Goal: Communication & Community: Participate in discussion

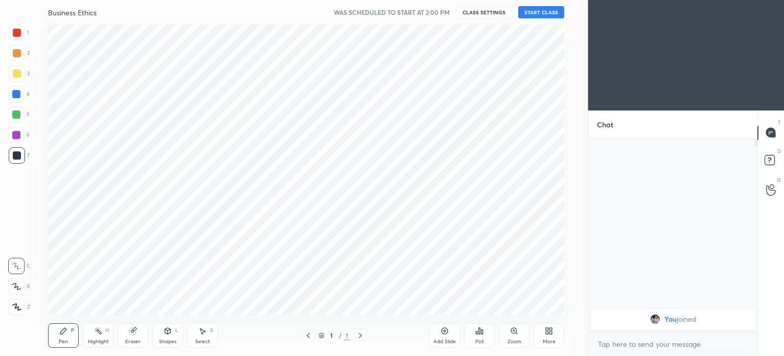
scroll to position [50805, 50547]
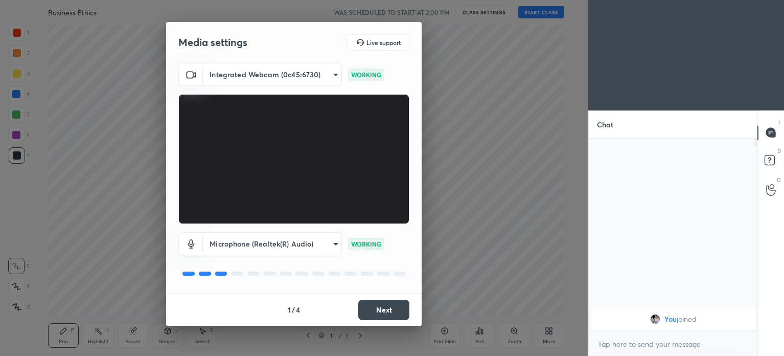
click at [375, 306] on button "Next" at bounding box center [383, 309] width 51 height 20
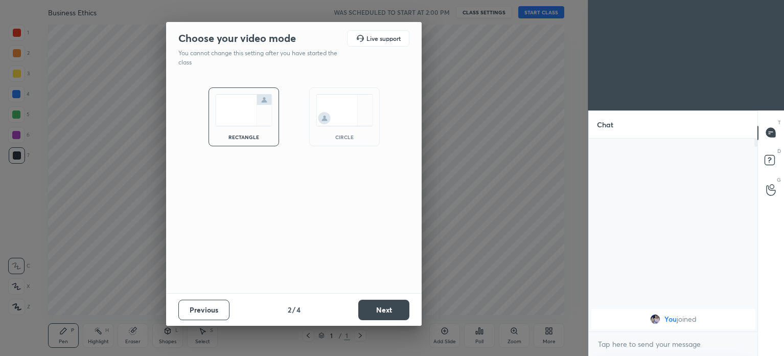
click at [325, 124] on img at bounding box center [344, 110] width 57 height 32
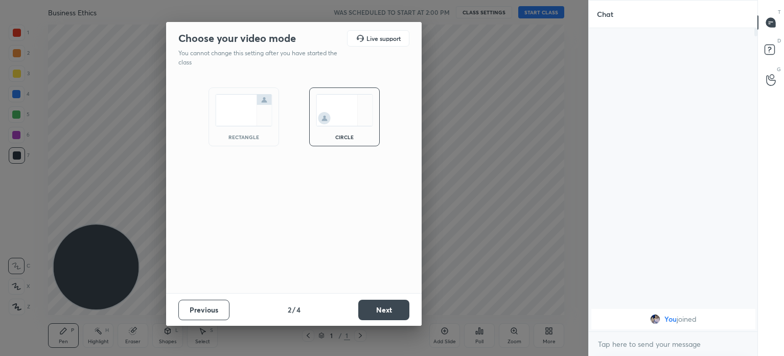
scroll to position [215, 166]
click at [375, 310] on button "Next" at bounding box center [383, 309] width 51 height 20
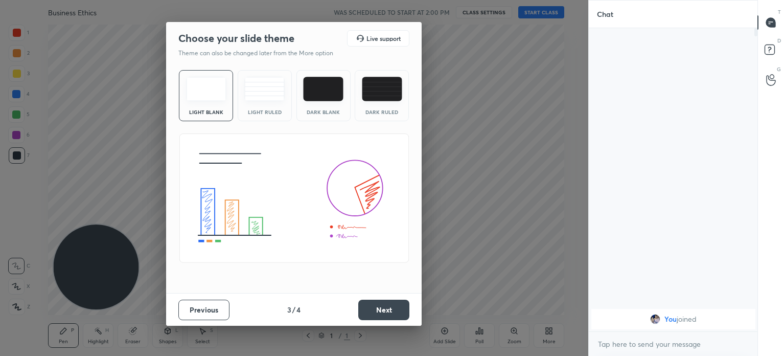
click at [192, 95] on img at bounding box center [206, 89] width 40 height 25
click at [379, 308] on button "Next" at bounding box center [383, 309] width 51 height 20
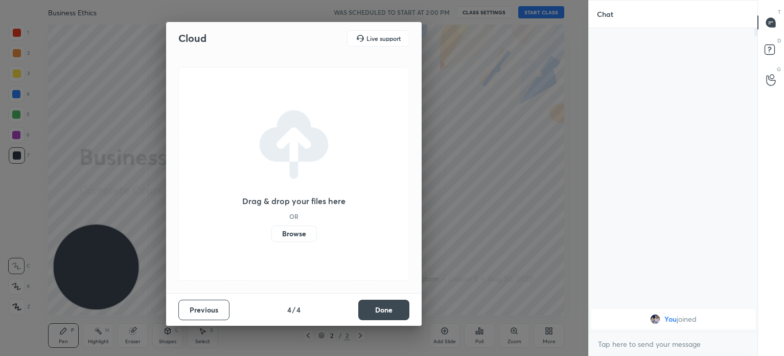
click at [296, 236] on label "Browse" at bounding box center [293, 233] width 45 height 16
click at [271, 236] on input "Browse" at bounding box center [271, 233] width 0 height 16
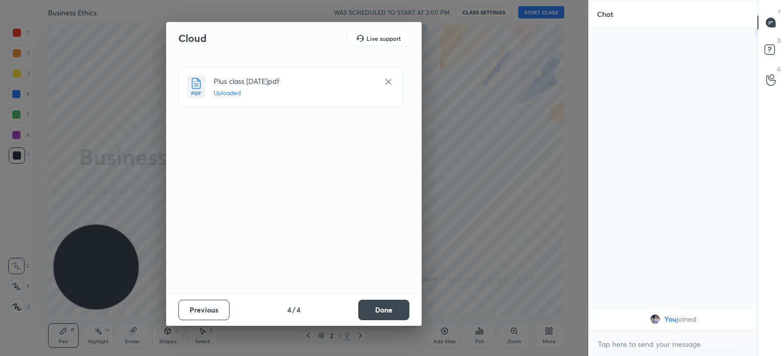
click at [394, 308] on button "Done" at bounding box center [383, 309] width 51 height 20
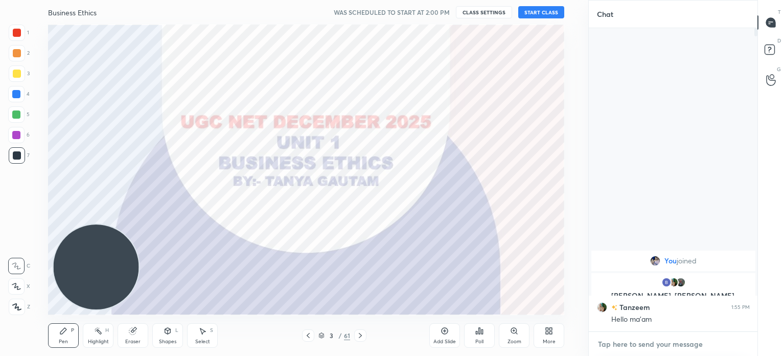
type textarea "x"
click at [654, 341] on textarea at bounding box center [673, 344] width 153 height 16
type textarea "H"
type textarea "x"
type textarea "He"
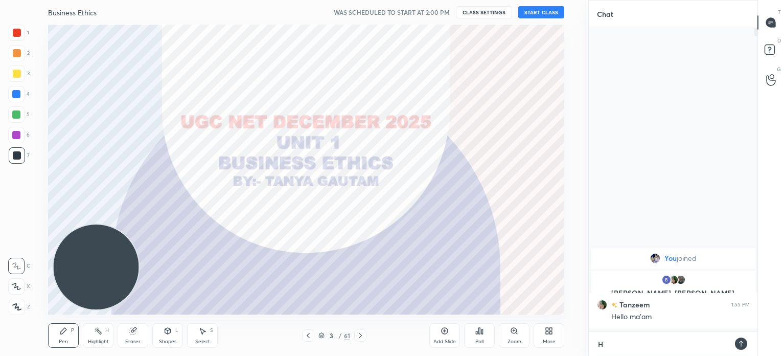
type textarea "x"
type textarea "Hel"
type textarea "x"
type textarea "Hell"
type textarea "x"
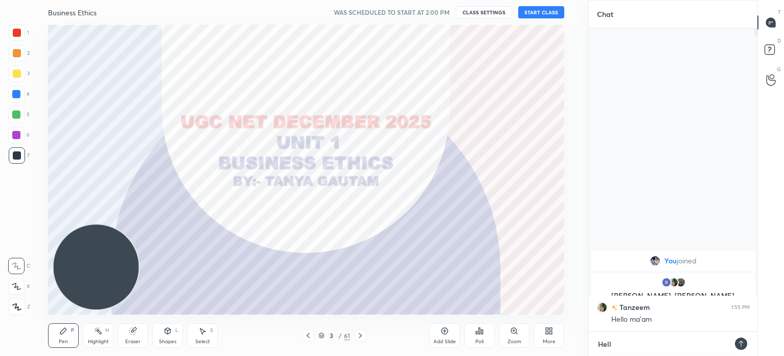
type textarea "Hello"
type textarea "x"
type textarea "Hello"
type textarea "x"
type textarea "Hello E"
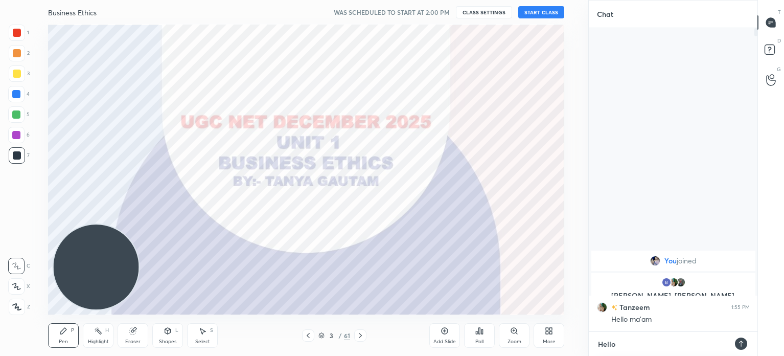
type textarea "x"
type textarea "Hello Ev"
type textarea "x"
type textarea "Hello Eve"
type textarea "x"
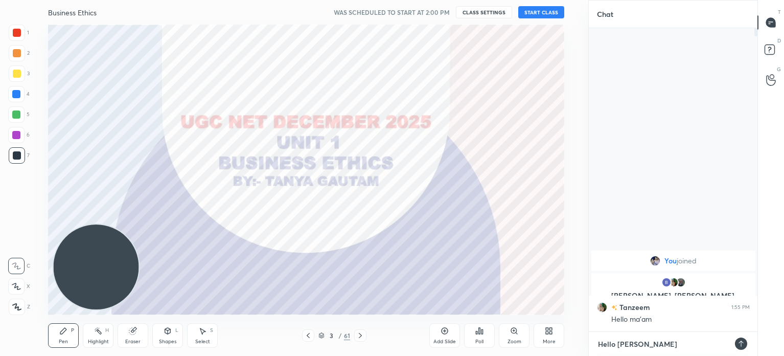
type textarea "Hello Ever"
type textarea "x"
type textarea "Hello Every"
type textarea "x"
type textarea "Hello Everyo"
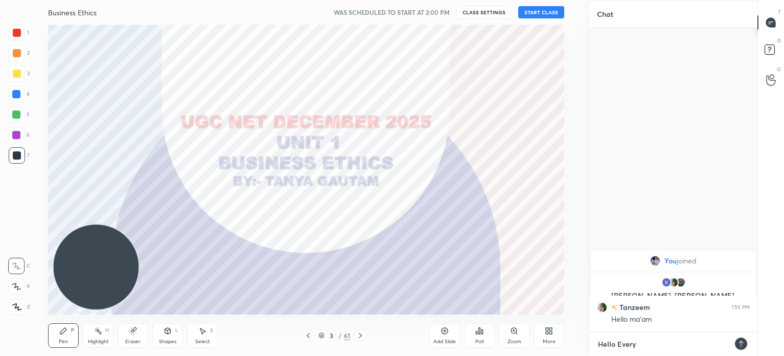
type textarea "x"
type textarea "Hello Everyon"
type textarea "x"
type textarea "Hello Everyone"
type textarea "x"
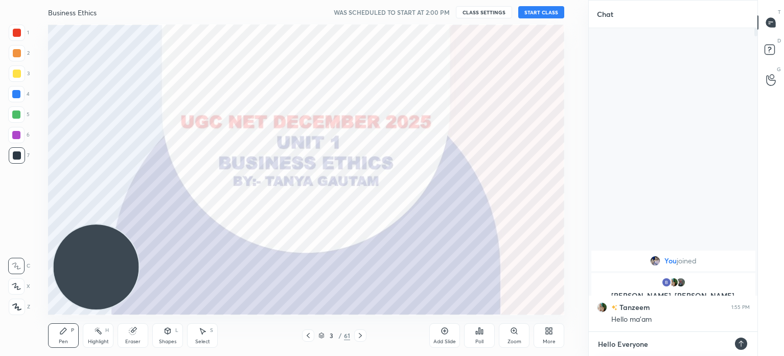
type textarea "Hello Everyone"
type textarea "x"
type textarea "Hello Everyone :"
type textarea "x"
type textarea "Hello Everyone :)"
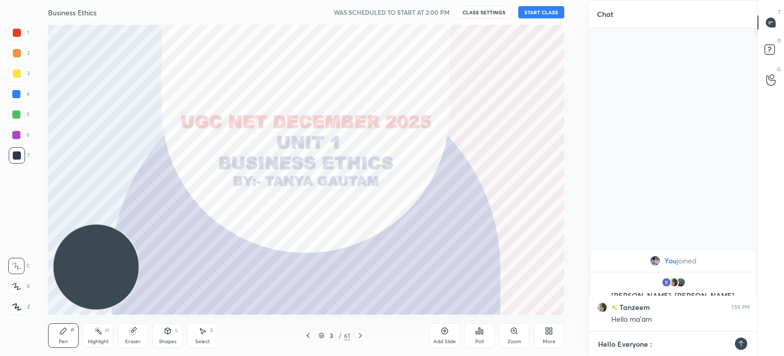
type textarea "x"
type textarea "Hello Everyone :)"
type textarea "x"
click at [742, 342] on icon at bounding box center [740, 343] width 5 height 6
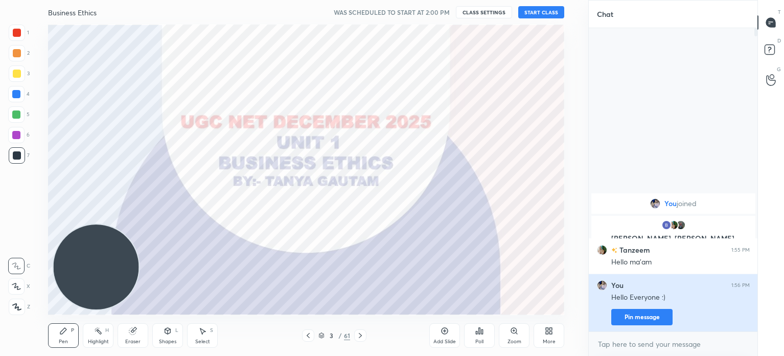
click at [650, 319] on button "Pin message" at bounding box center [641, 317] width 61 height 16
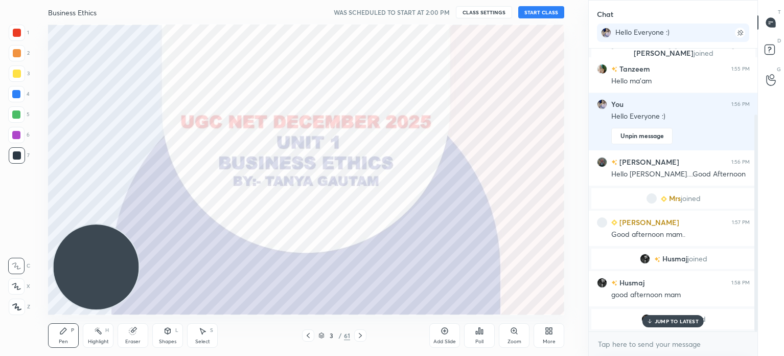
scroll to position [86, 0]
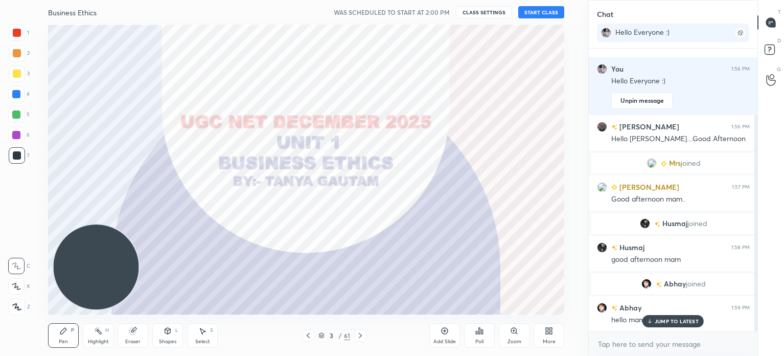
click at [538, 12] on button "START CLASS" at bounding box center [541, 12] width 46 height 12
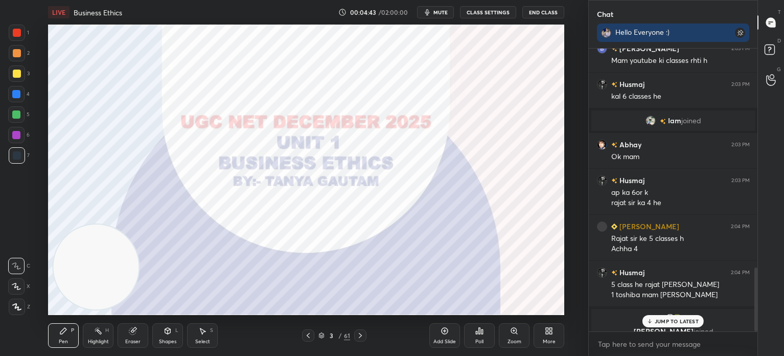
scroll to position [971, 0]
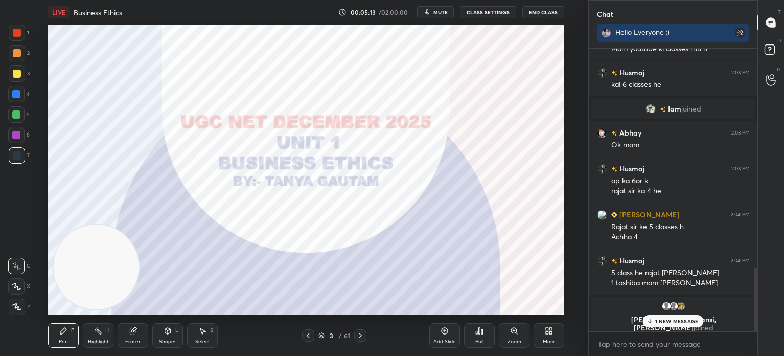
click at [322, 338] on div "3 / 61" at bounding box center [334, 335] width 32 height 9
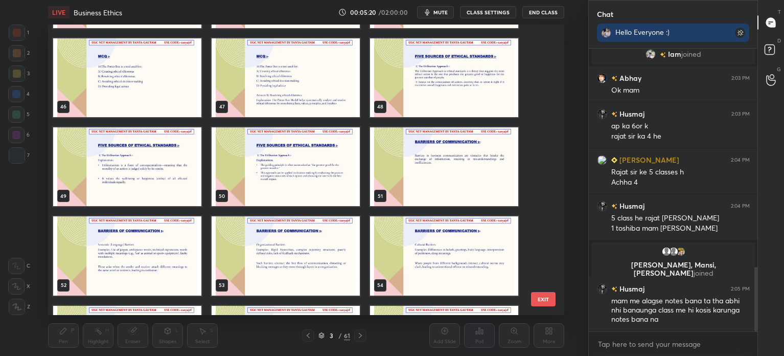
scroll to position [1325, 0]
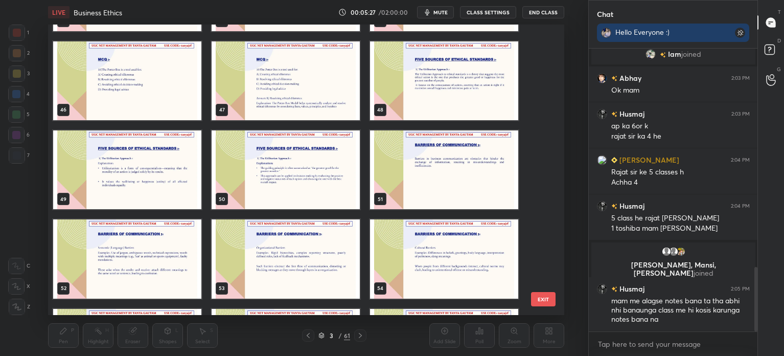
click at [457, 173] on img "grid" at bounding box center [444, 169] width 148 height 79
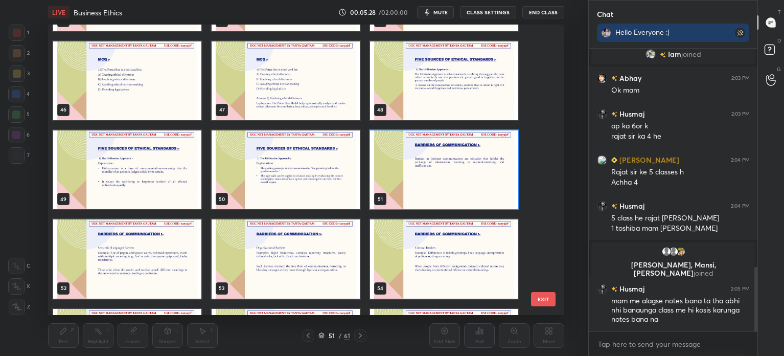
scroll to position [966, 0]
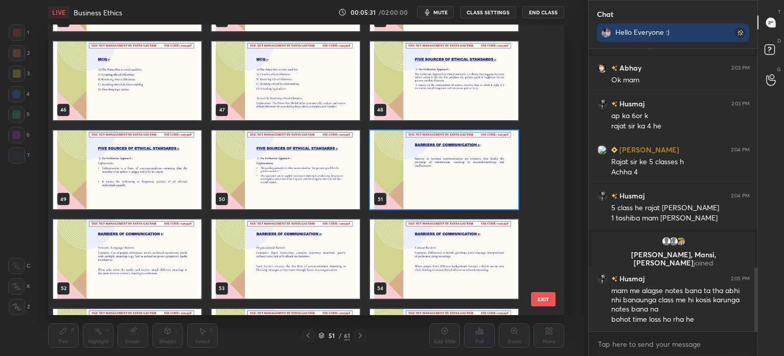
click at [544, 302] on button "EXIT" at bounding box center [543, 299] width 25 height 14
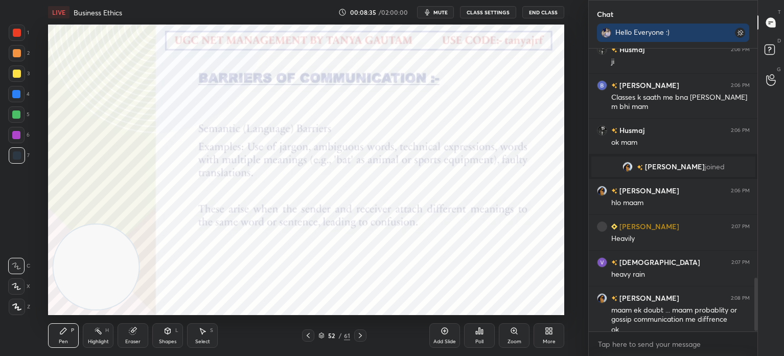
scroll to position [1218, 0]
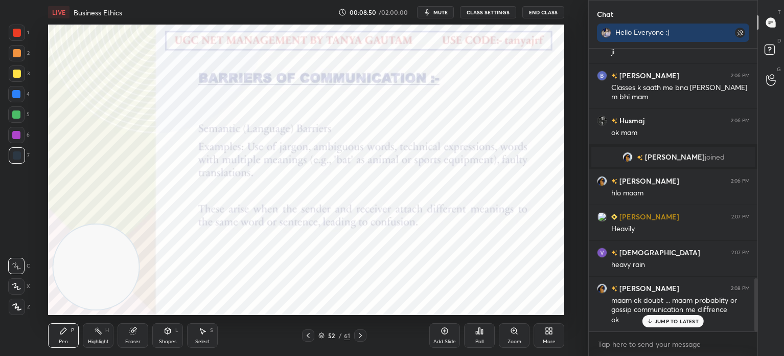
click at [19, 308] on icon at bounding box center [16, 306] width 9 height 7
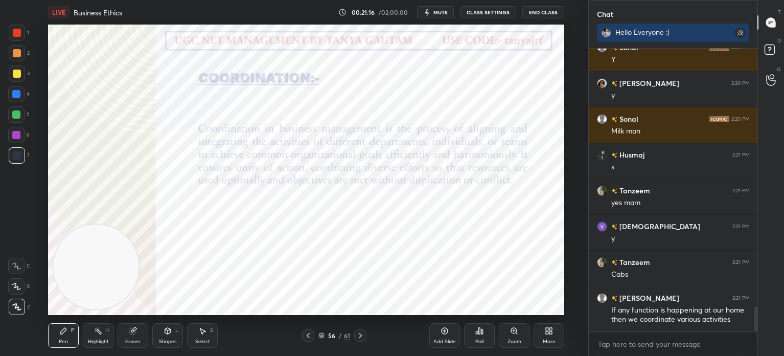
scroll to position [2957, 0]
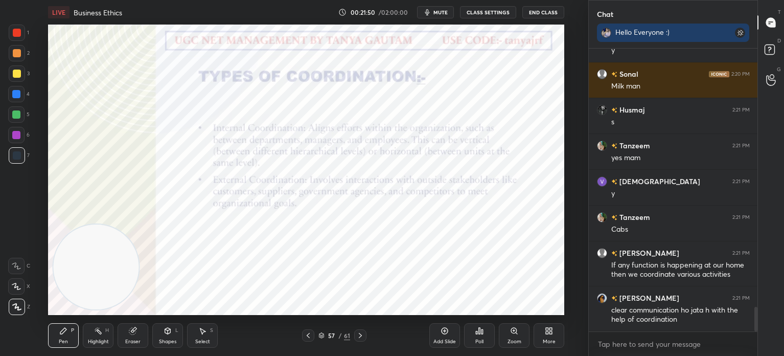
click at [15, 34] on div at bounding box center [17, 33] width 8 height 8
click at [166, 336] on div "Shapes L" at bounding box center [167, 335] width 31 height 25
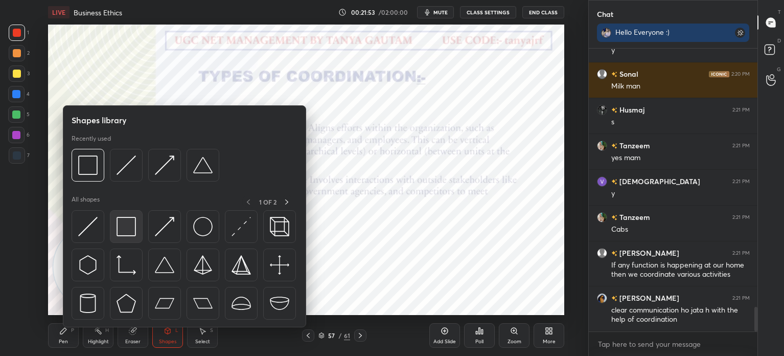
click at [132, 233] on img at bounding box center [125, 226] width 19 height 19
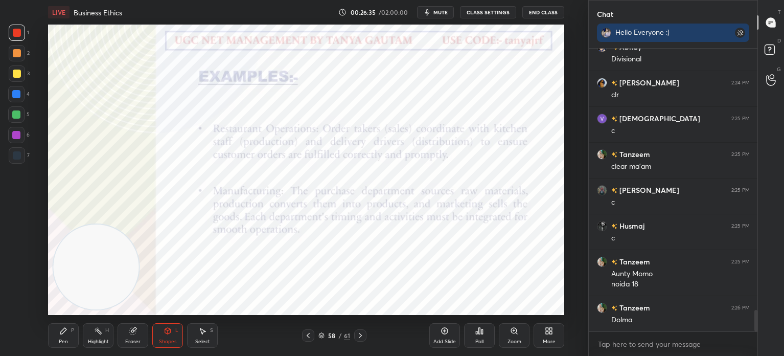
scroll to position [3451, 0]
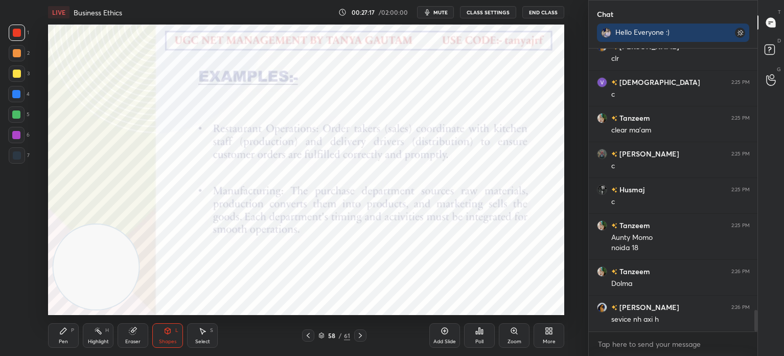
click at [68, 336] on div "Pen P" at bounding box center [63, 335] width 31 height 25
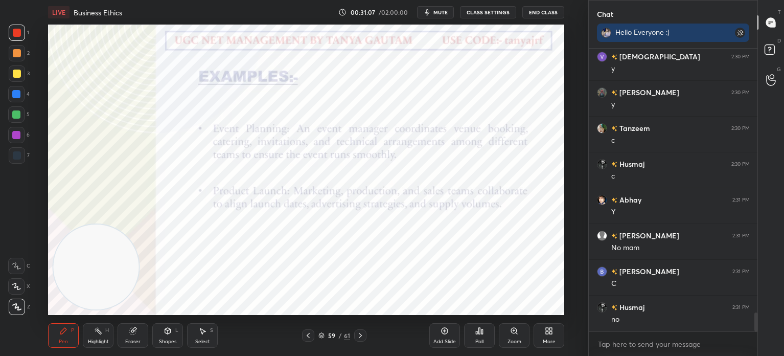
scroll to position [3951, 0]
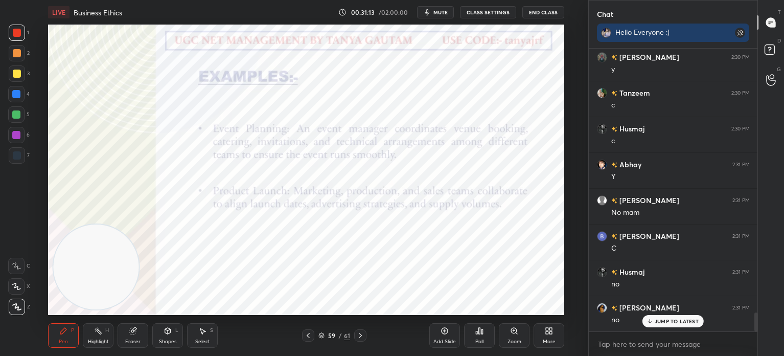
click at [439, 334] on div "Add Slide" at bounding box center [444, 335] width 31 height 25
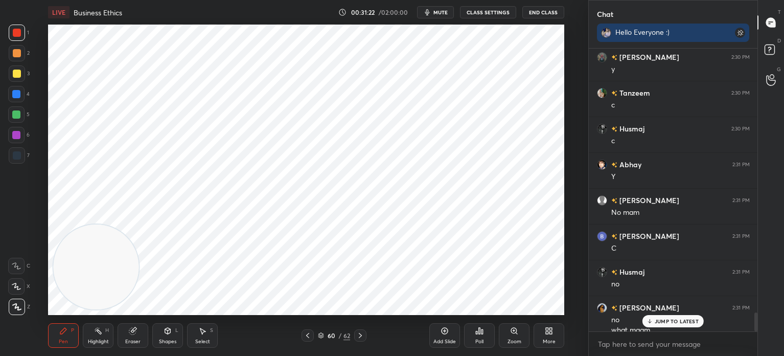
scroll to position [3961, 0]
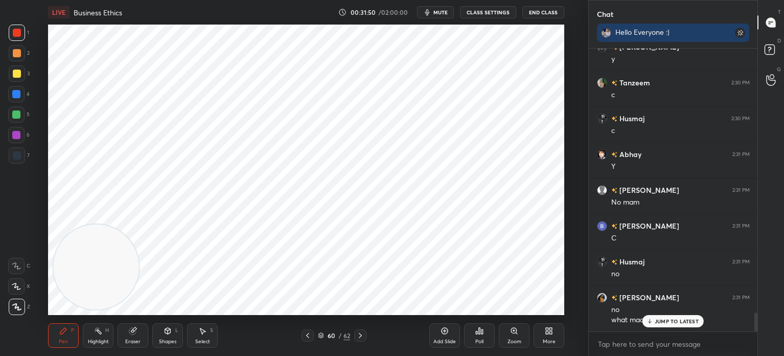
click at [168, 328] on icon at bounding box center [168, 331] width 6 height 6
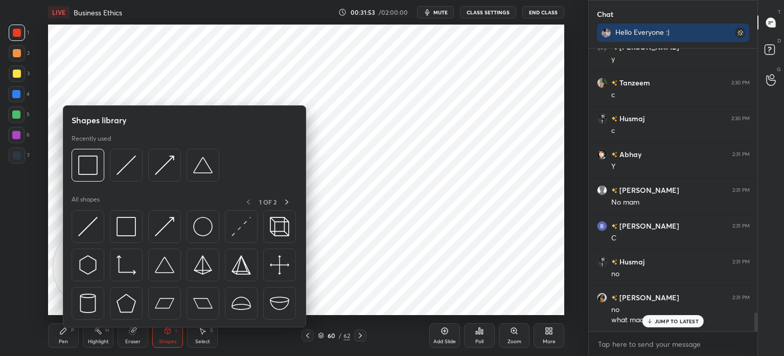
click at [18, 134] on div at bounding box center [16, 135] width 8 height 8
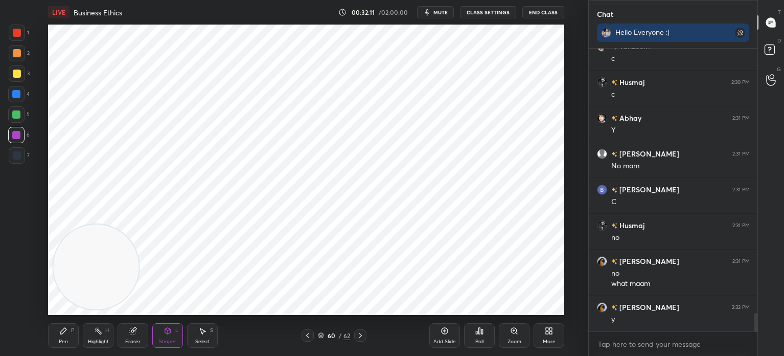
scroll to position [4032, 0]
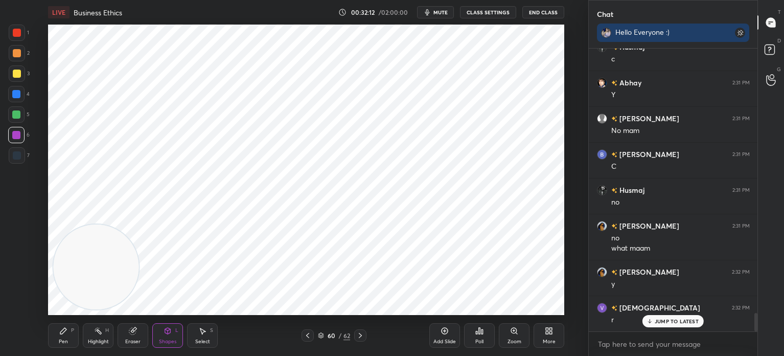
click at [63, 332] on icon at bounding box center [63, 331] width 6 height 6
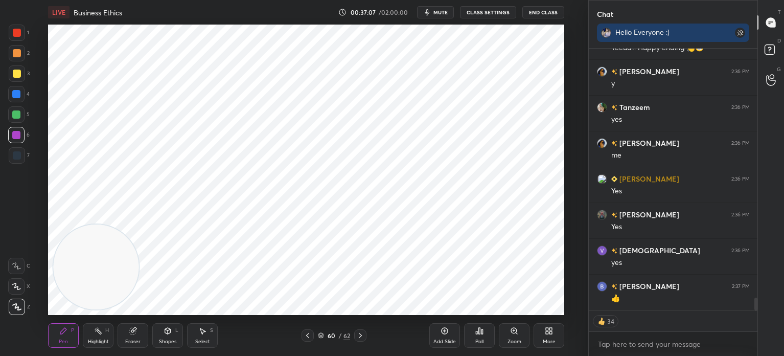
scroll to position [5198, 0]
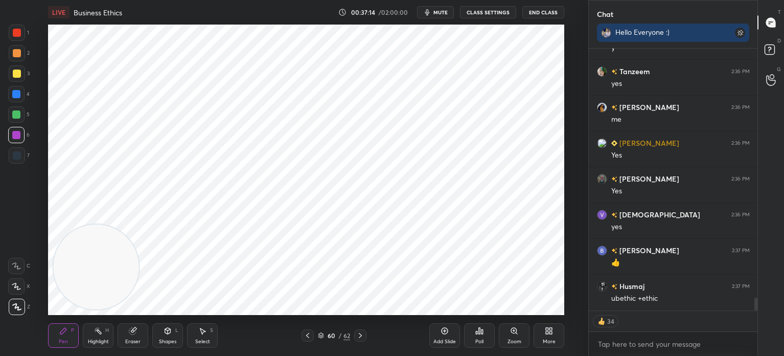
type textarea "x"
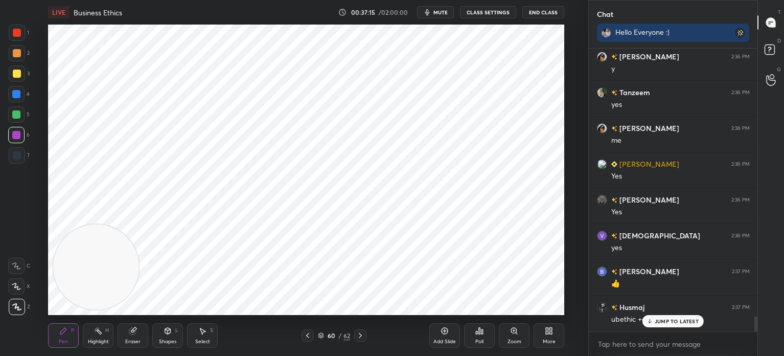
scroll to position [5177, 0]
click at [448, 339] on div "Add Slide" at bounding box center [444, 341] width 22 height 5
click at [321, 333] on icon at bounding box center [321, 335] width 6 height 6
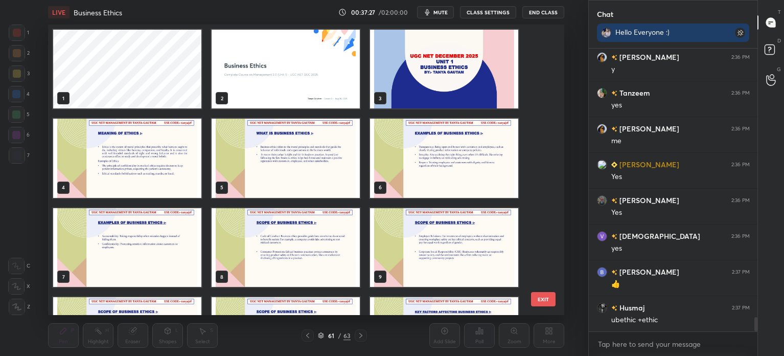
scroll to position [5213, 0]
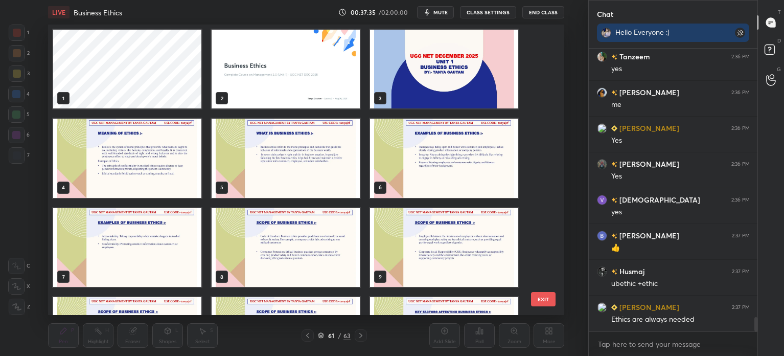
click at [118, 156] on img "grid" at bounding box center [127, 158] width 148 height 79
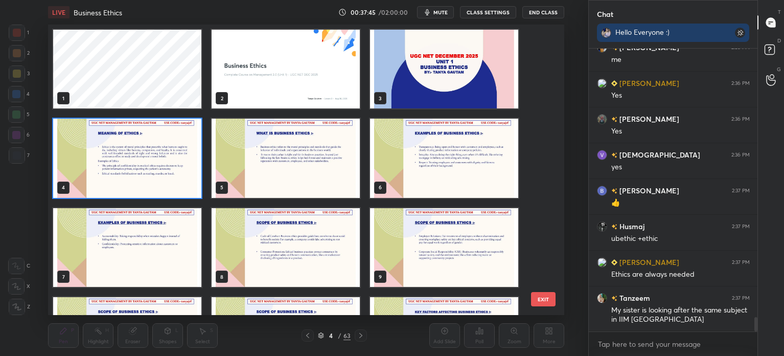
click at [323, 335] on icon at bounding box center [321, 335] width 6 height 6
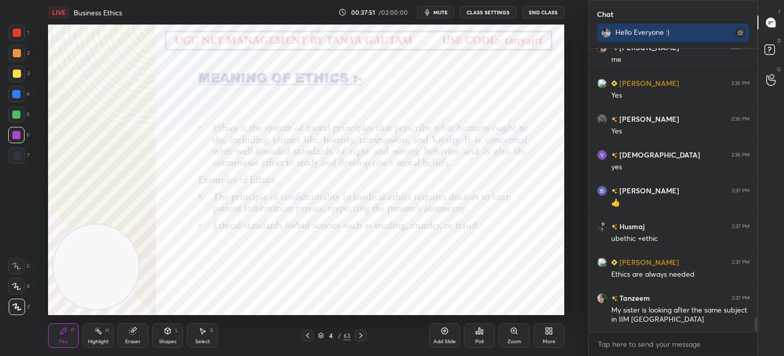
click at [123, 281] on video at bounding box center [96, 266] width 85 height 85
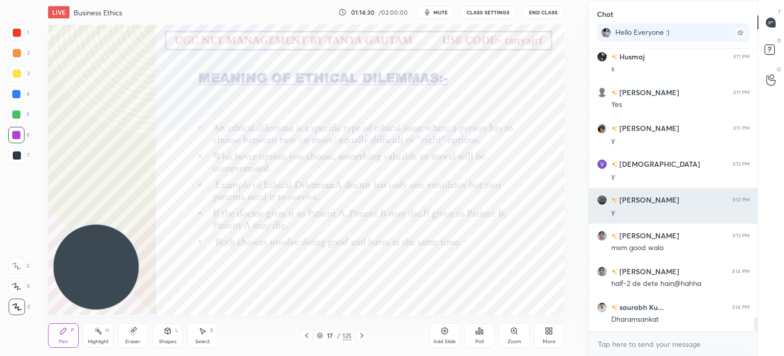
scroll to position [5301, 0]
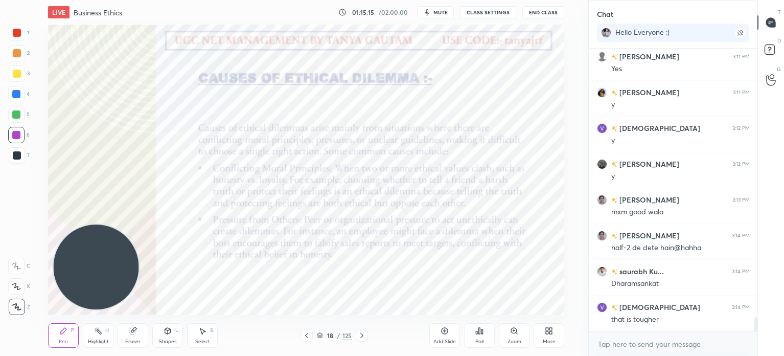
click at [16, 34] on div at bounding box center [17, 33] width 8 height 8
click at [169, 339] on div "Shapes" at bounding box center [167, 341] width 17 height 5
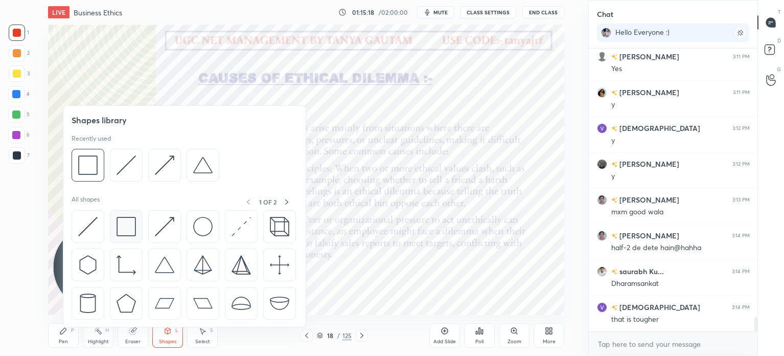
click at [123, 232] on img at bounding box center [125, 226] width 19 height 19
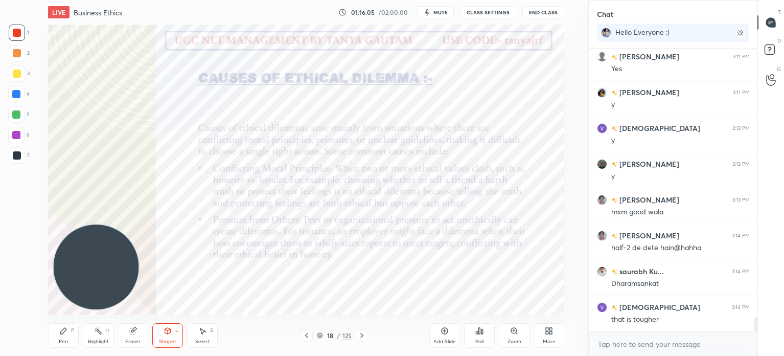
click at [56, 329] on div "Pen P" at bounding box center [63, 335] width 31 height 25
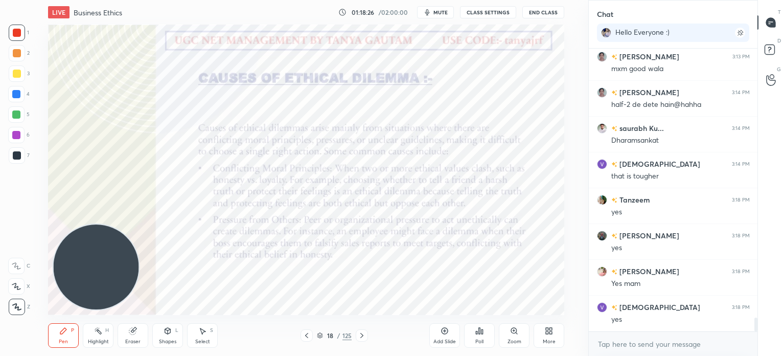
scroll to position [5479, 0]
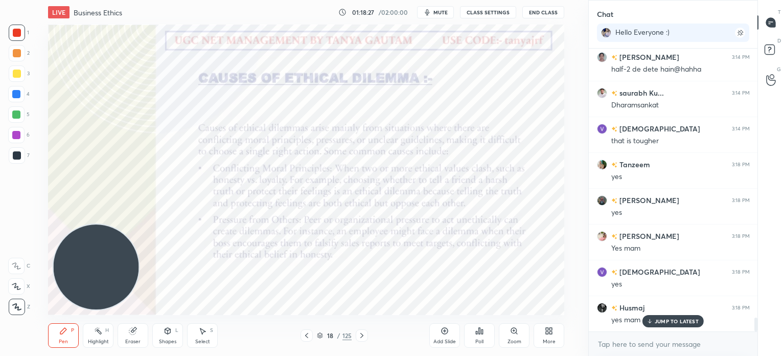
click at [168, 343] on div "Shapes" at bounding box center [167, 341] width 17 height 5
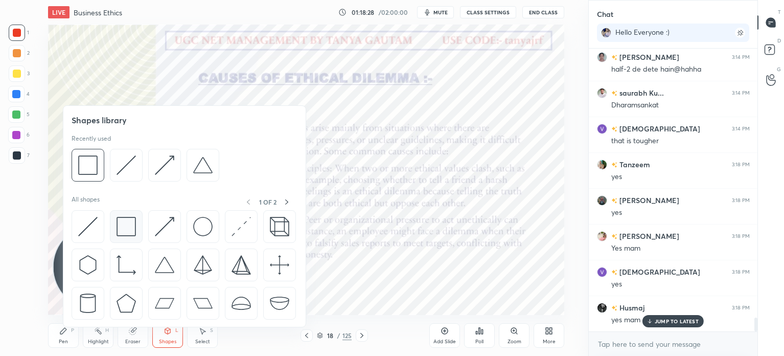
click at [127, 232] on img at bounding box center [125, 226] width 19 height 19
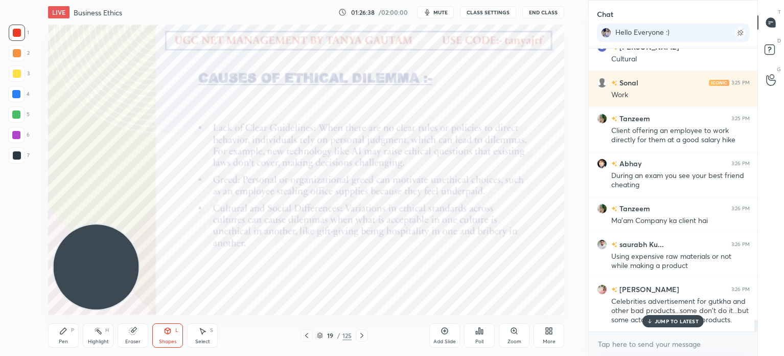
scroll to position [6468, 0]
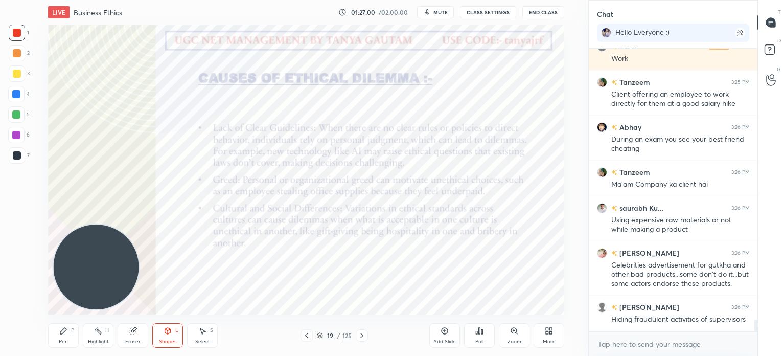
click at [67, 334] on icon at bounding box center [63, 330] width 8 height 8
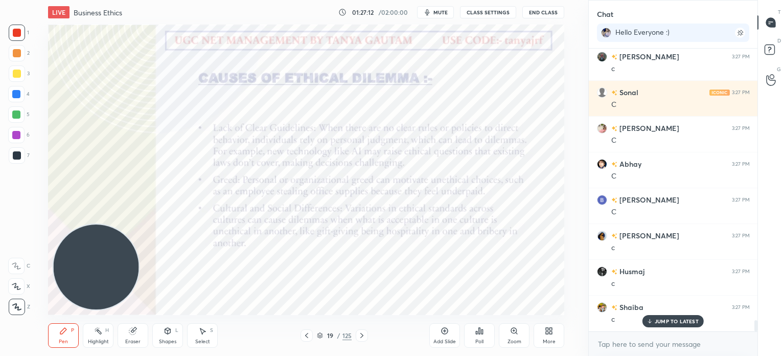
scroll to position [6861, 0]
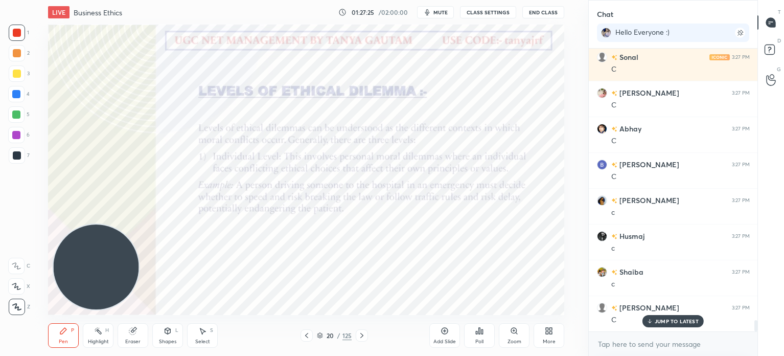
click at [162, 339] on div "Shapes" at bounding box center [167, 341] width 17 height 5
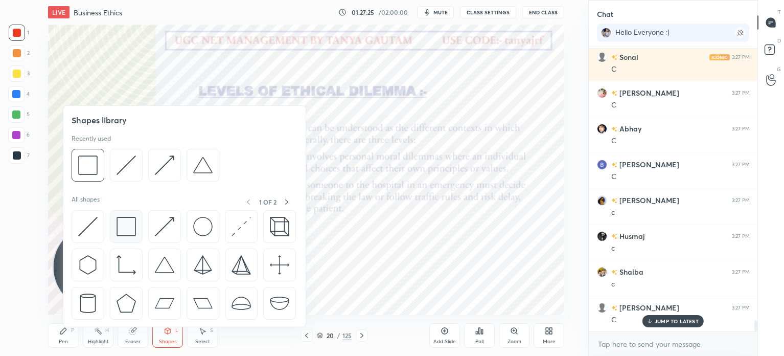
click at [125, 234] on img at bounding box center [125, 226] width 19 height 19
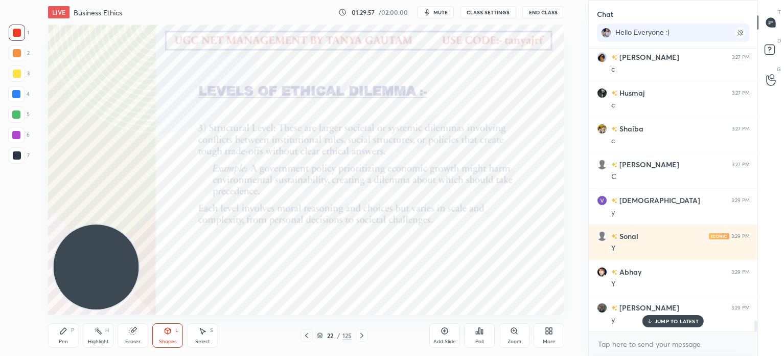
scroll to position [7040, 0]
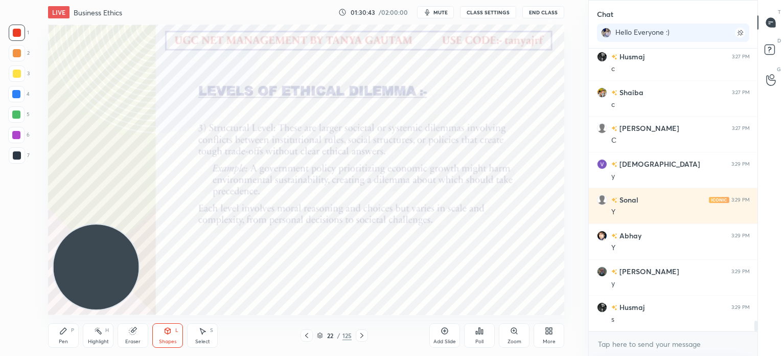
click at [99, 341] on div "Highlight" at bounding box center [98, 341] width 21 height 5
click at [13, 94] on div at bounding box center [16, 94] width 8 height 8
click at [67, 341] on div "Pen" at bounding box center [63, 341] width 9 height 5
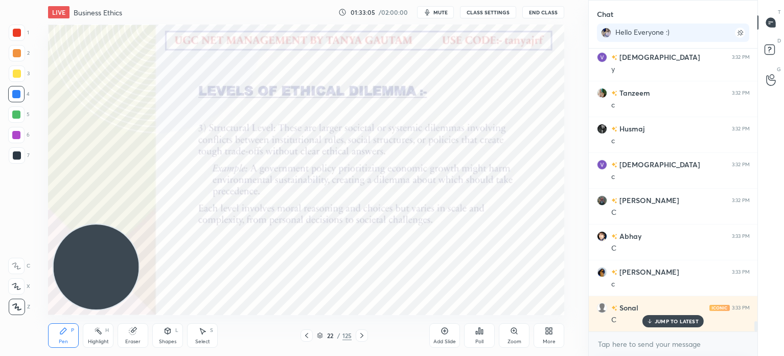
scroll to position [7515, 0]
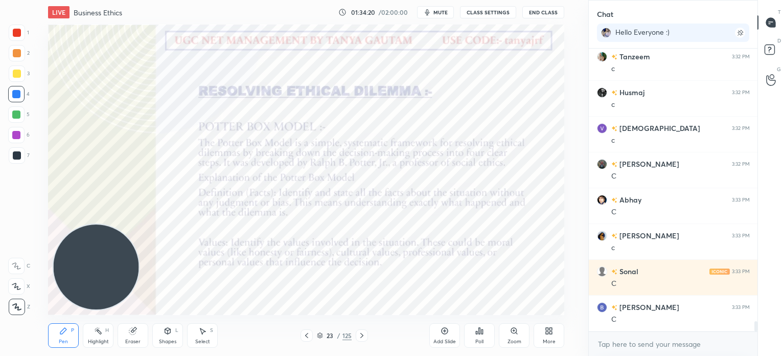
click at [16, 56] on div at bounding box center [17, 53] width 8 height 8
click at [169, 335] on div "Shapes L" at bounding box center [167, 335] width 31 height 25
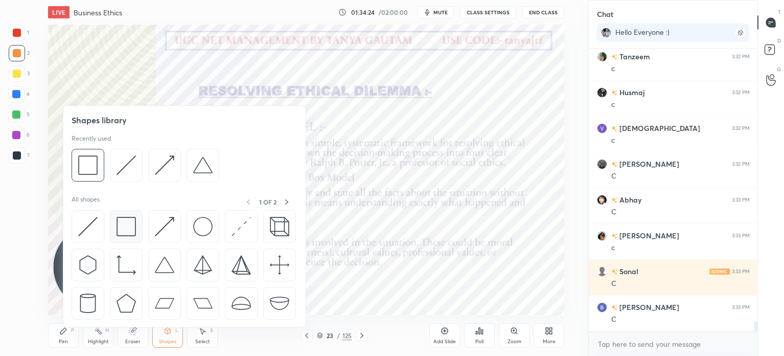
click at [128, 226] on img at bounding box center [125, 226] width 19 height 19
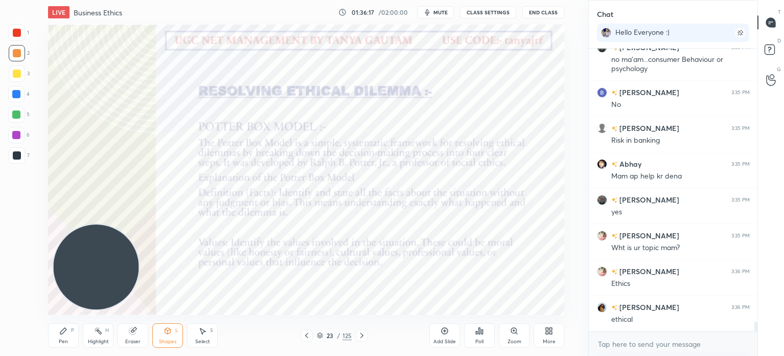
scroll to position [8070, 0]
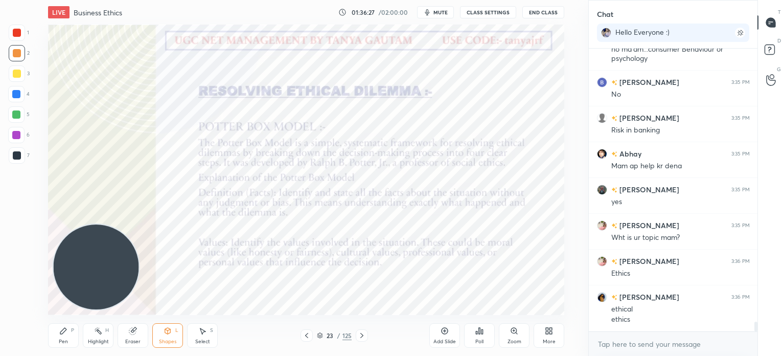
click at [61, 346] on div "Pen P" at bounding box center [63, 335] width 31 height 25
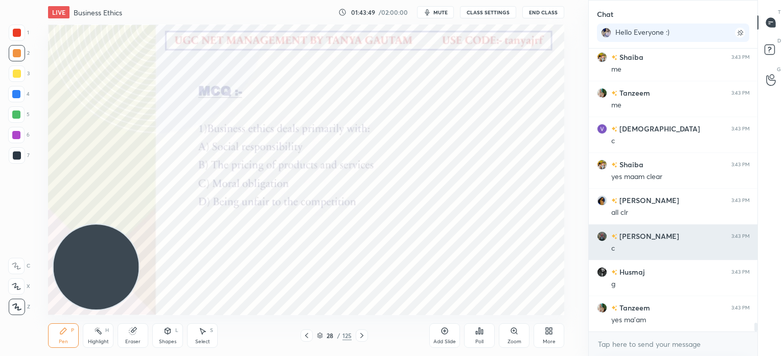
scroll to position [9028, 0]
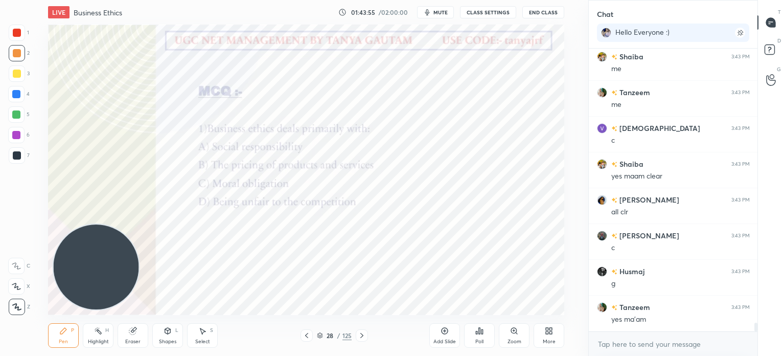
click at [483, 341] on div "Poll" at bounding box center [479, 341] width 8 height 5
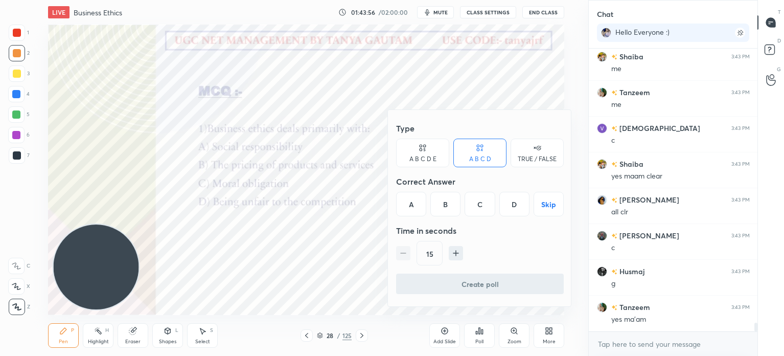
click at [415, 210] on div "A" at bounding box center [411, 204] width 30 height 25
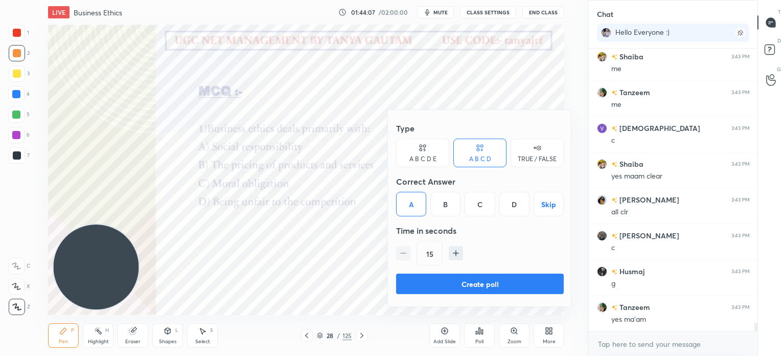
click at [471, 283] on button "Create poll" at bounding box center [480, 283] width 168 height 20
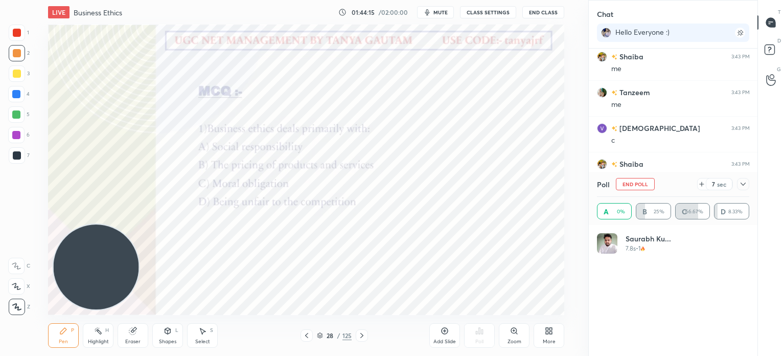
scroll to position [120, 149]
click at [745, 185] on icon at bounding box center [743, 184] width 8 height 8
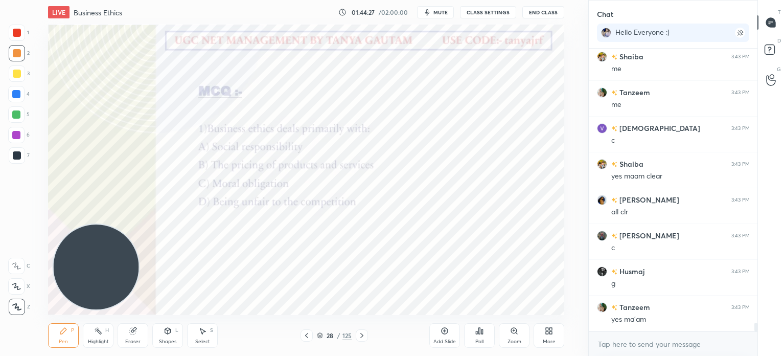
scroll to position [279, 166]
click at [564, 57] on div "Setting up your live class Poll for secs No correct answer Start poll" at bounding box center [306, 170] width 547 height 290
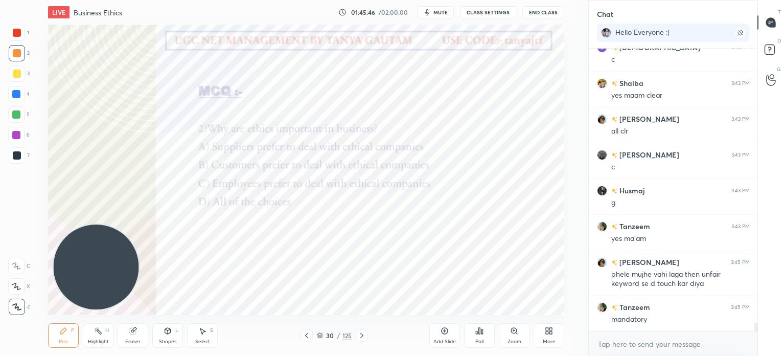
scroll to position [9119, 0]
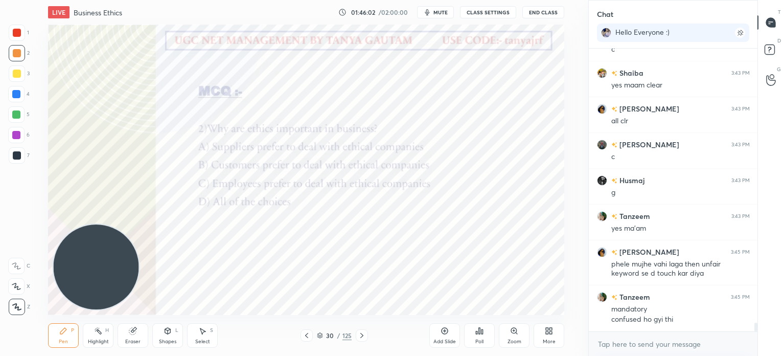
click at [479, 336] on div "Poll" at bounding box center [479, 335] width 31 height 25
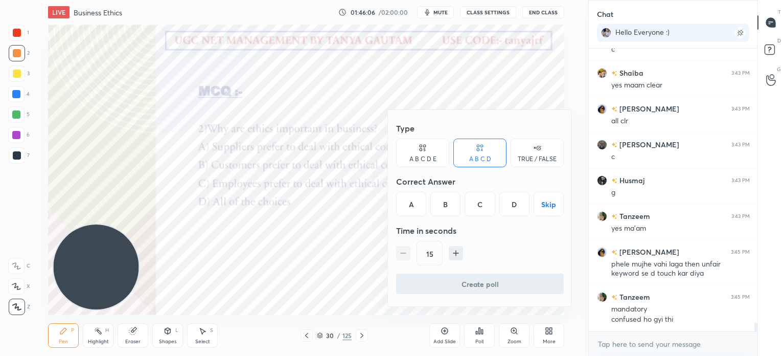
click at [510, 206] on div "D" at bounding box center [514, 204] width 30 height 25
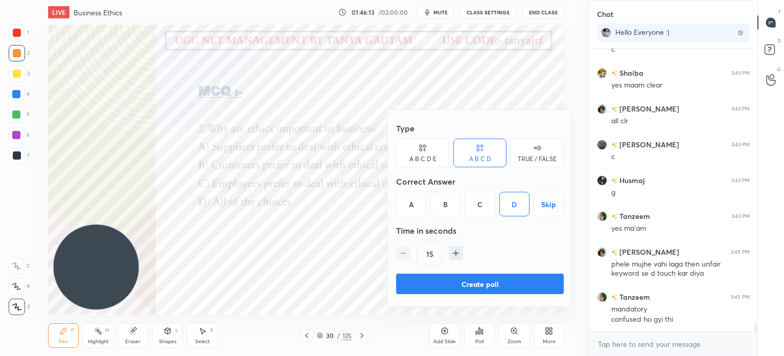
click at [483, 285] on button "Create poll" at bounding box center [480, 283] width 168 height 20
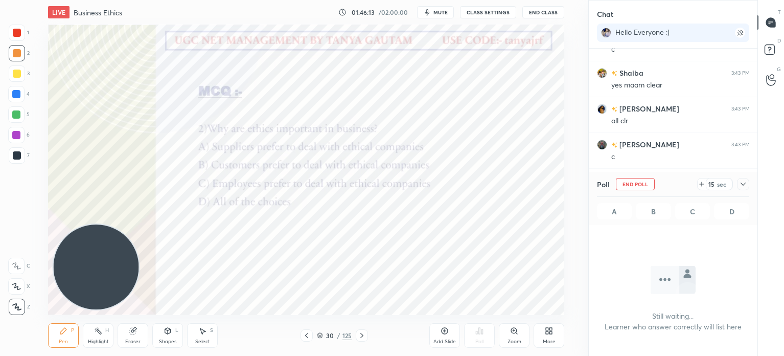
scroll to position [142, 166]
click at [435, 13] on span "mute" at bounding box center [440, 12] width 14 height 7
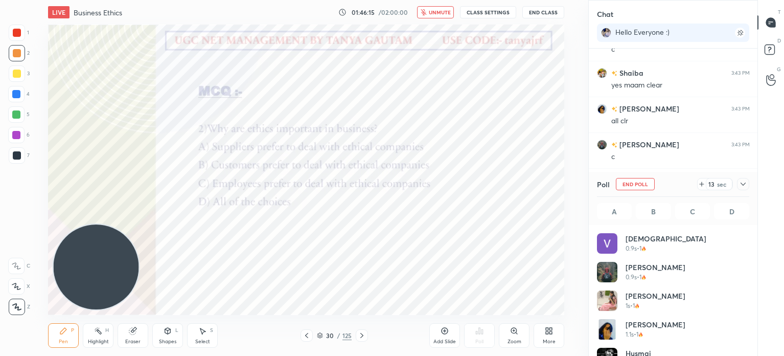
scroll to position [120, 149]
click at [438, 12] on span "unmute" at bounding box center [440, 12] width 22 height 7
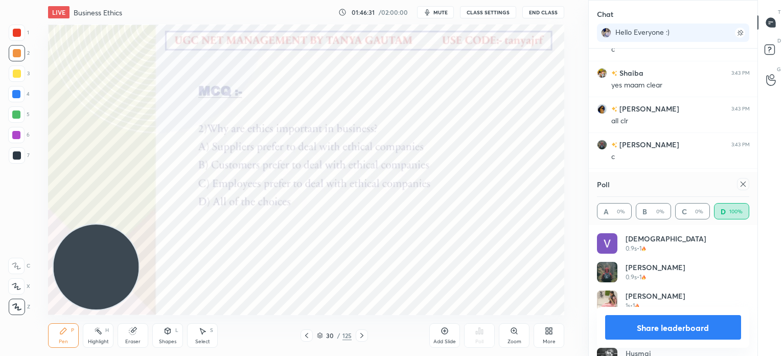
scroll to position [9207, 0]
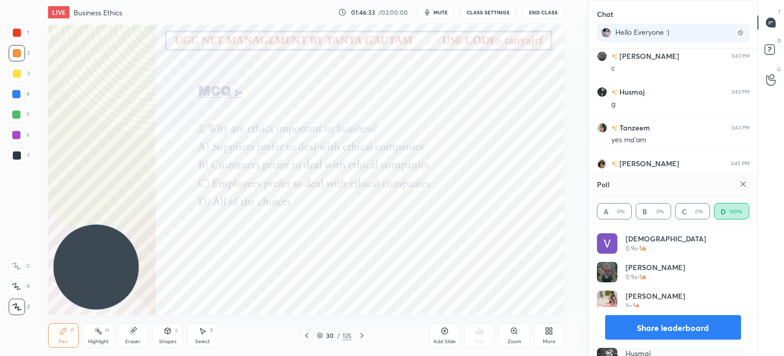
click at [629, 334] on button "Share leaderboard" at bounding box center [673, 327] width 136 height 25
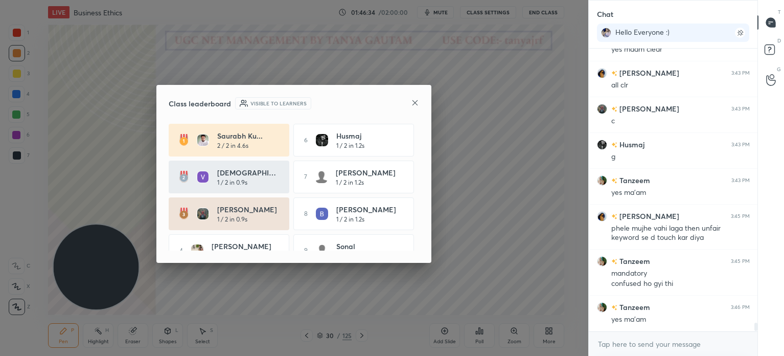
scroll to position [195, 166]
click at [417, 101] on icon at bounding box center [415, 103] width 8 height 8
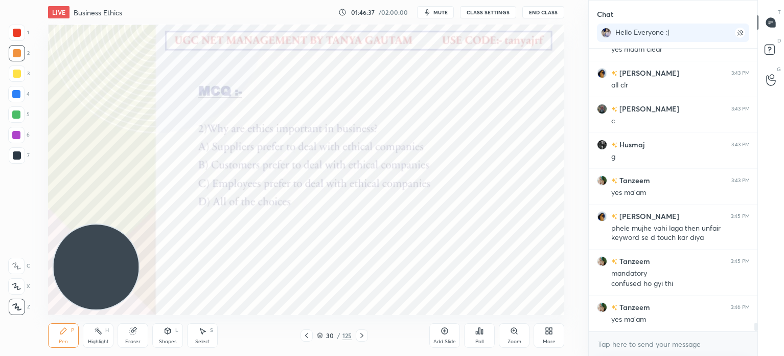
click at [359, 335] on icon at bounding box center [362, 335] width 8 height 8
click at [476, 340] on div "Poll" at bounding box center [479, 341] width 8 height 5
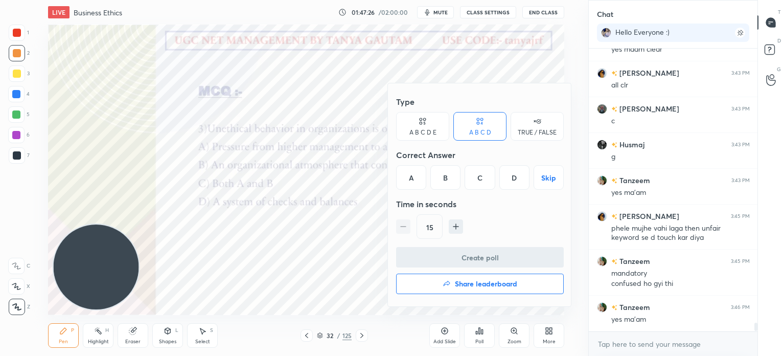
click at [481, 179] on div "C" at bounding box center [479, 177] width 30 height 25
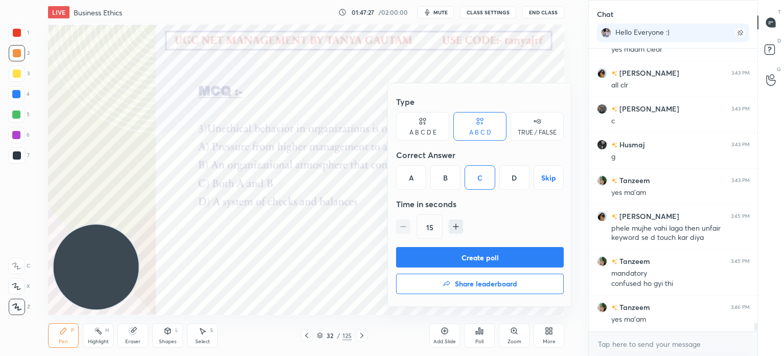
click at [498, 261] on button "Create poll" at bounding box center [480, 257] width 168 height 20
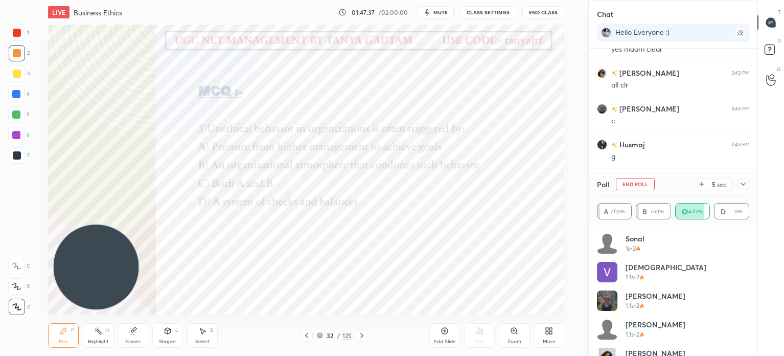
scroll to position [9244, 0]
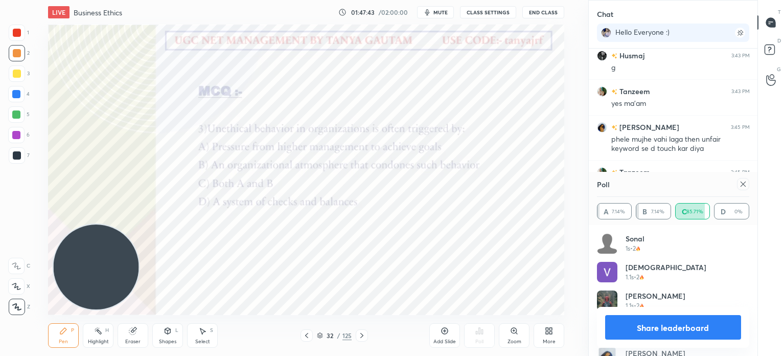
click at [654, 324] on button "Share leaderboard" at bounding box center [673, 327] width 136 height 25
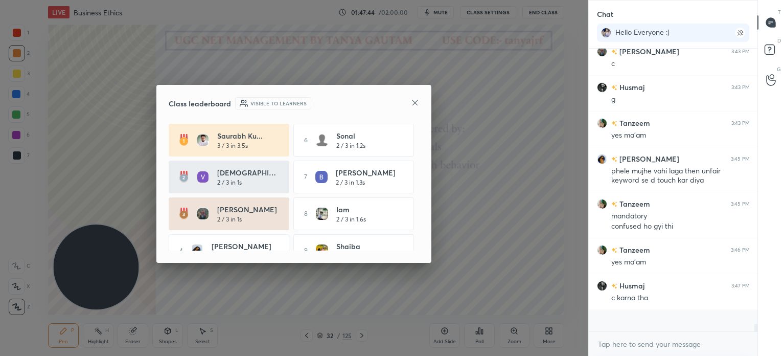
scroll to position [274, 166]
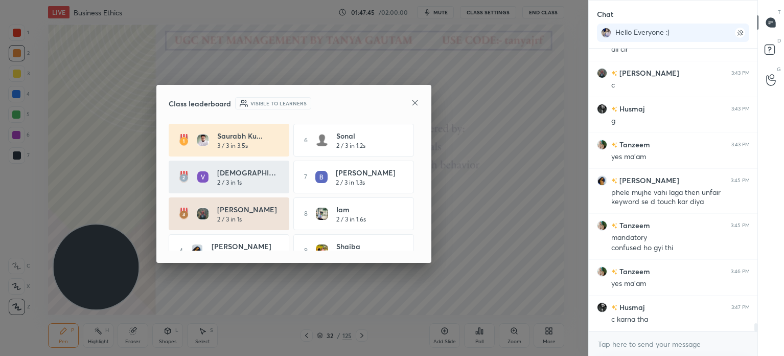
click at [418, 101] on icon at bounding box center [415, 103] width 8 height 8
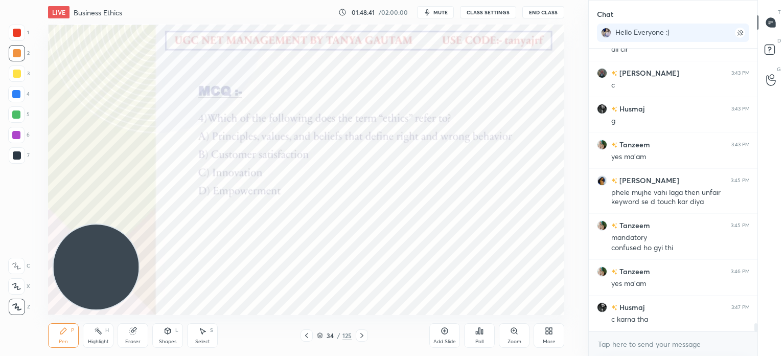
click at [478, 340] on div "Poll" at bounding box center [479, 341] width 8 height 5
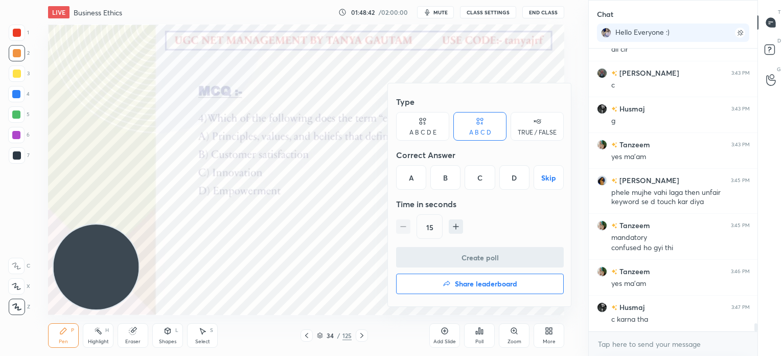
click at [407, 182] on div "A" at bounding box center [411, 177] width 30 height 25
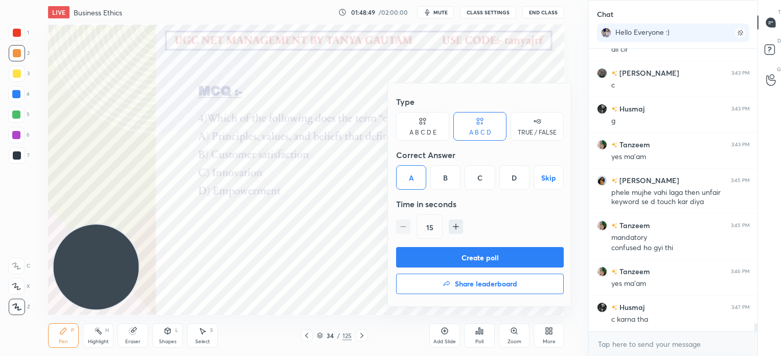
click at [500, 263] on button "Create poll" at bounding box center [480, 257] width 168 height 20
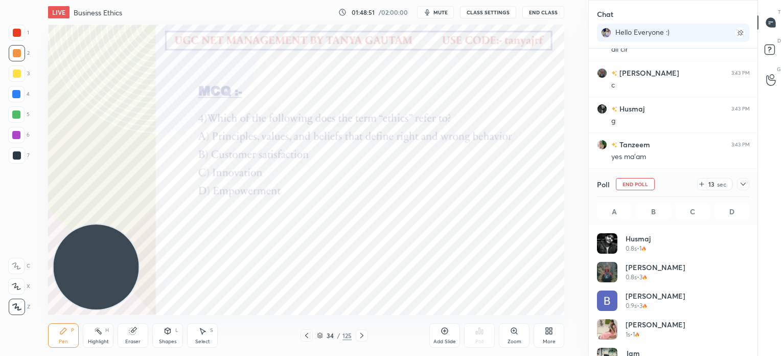
scroll to position [120, 149]
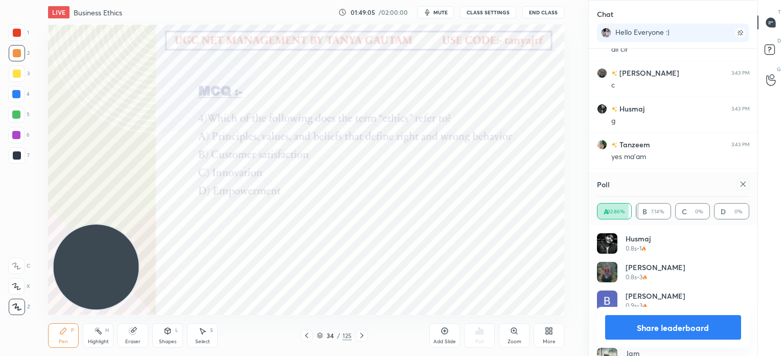
click at [640, 333] on button "Share leaderboard" at bounding box center [673, 327] width 136 height 25
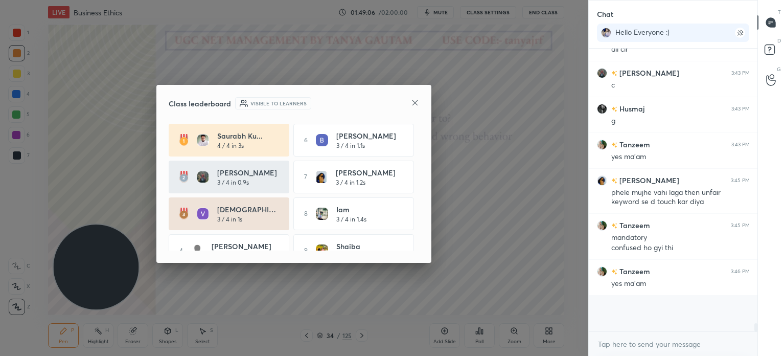
scroll to position [189, 166]
click at [418, 101] on icon at bounding box center [415, 103] width 8 height 8
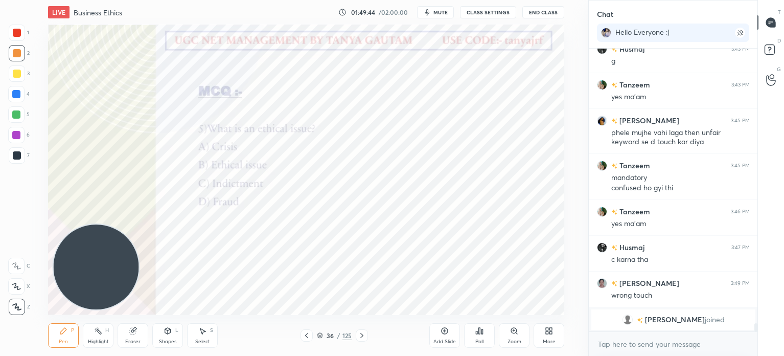
scroll to position [9286, 0]
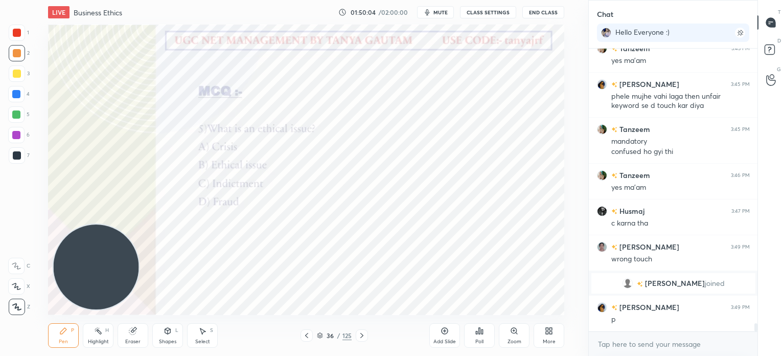
click at [480, 340] on div "Poll" at bounding box center [479, 341] width 8 height 5
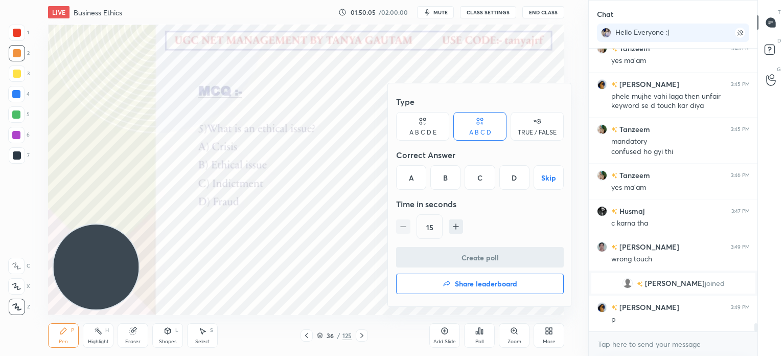
click at [445, 179] on div "B" at bounding box center [445, 177] width 30 height 25
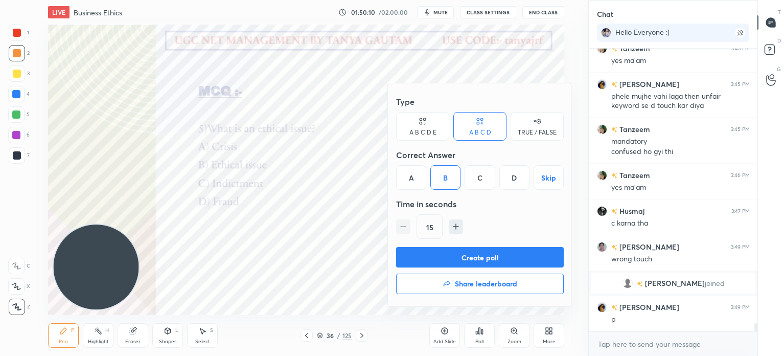
click at [474, 257] on button "Create poll" at bounding box center [480, 257] width 168 height 20
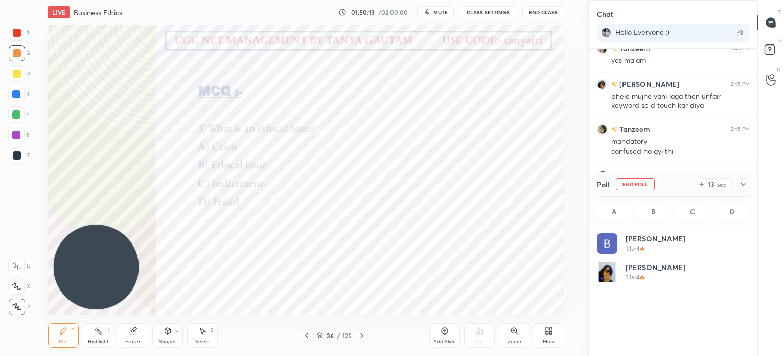
scroll to position [120, 149]
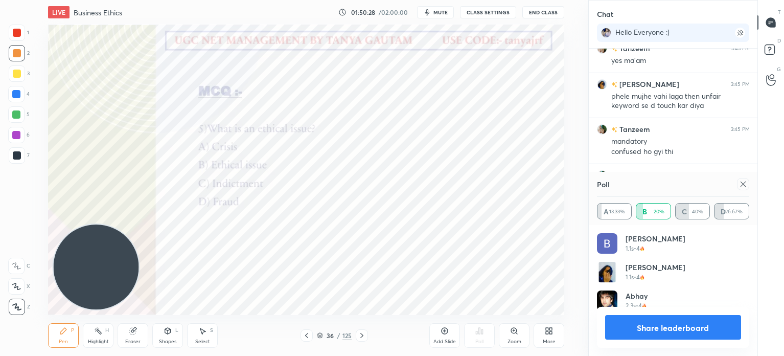
click at [716, 332] on button "Share leaderboard" at bounding box center [673, 327] width 136 height 25
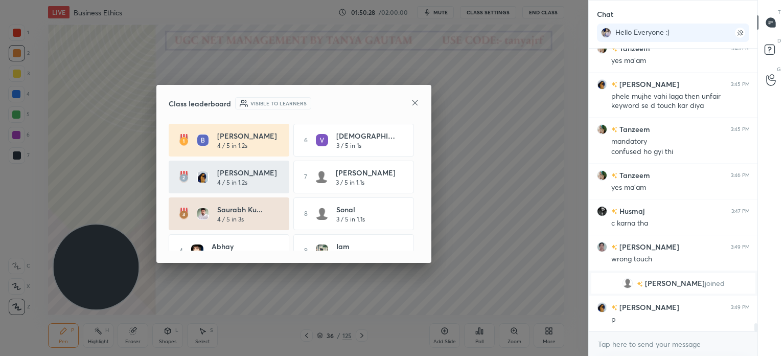
scroll to position [3, 3]
click at [414, 100] on icon at bounding box center [415, 103] width 8 height 8
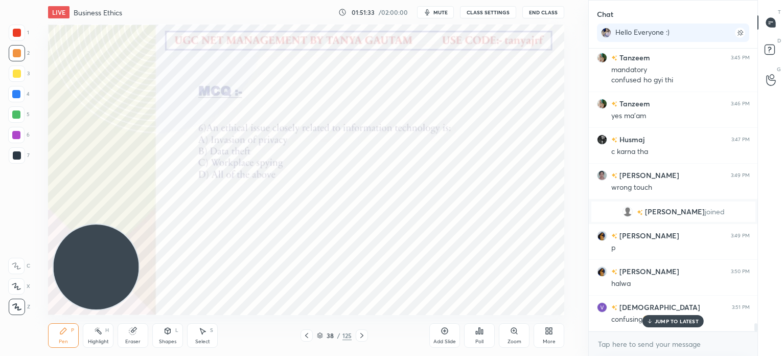
scroll to position [9393, 0]
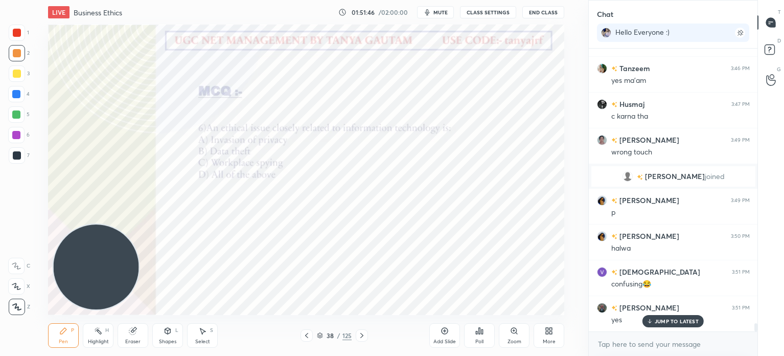
click at [481, 336] on div "Poll" at bounding box center [479, 335] width 31 height 25
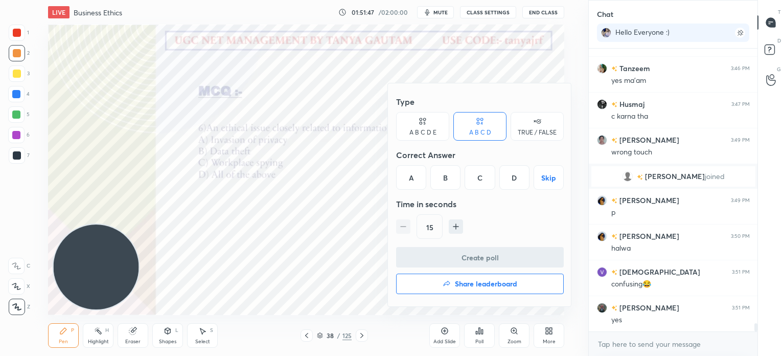
scroll to position [9430, 0]
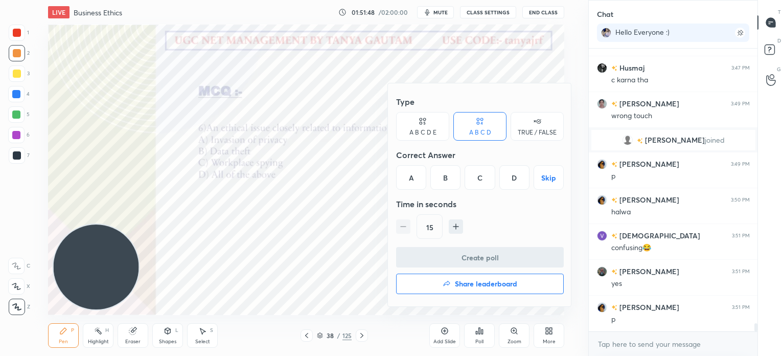
click at [511, 179] on div "D" at bounding box center [514, 177] width 30 height 25
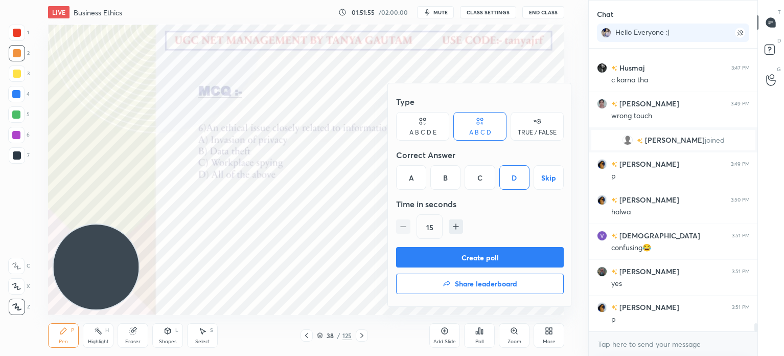
click at [480, 252] on button "Create poll" at bounding box center [480, 257] width 168 height 20
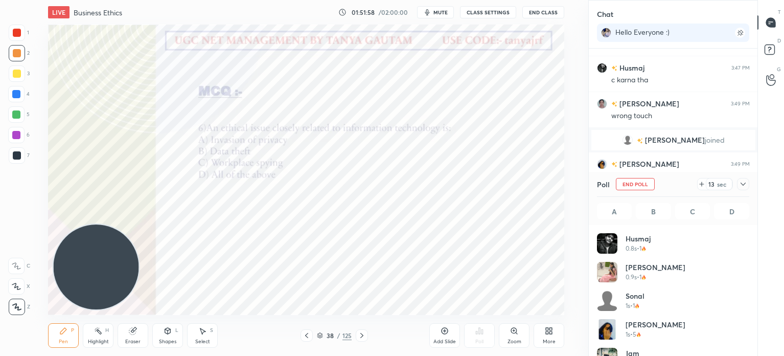
scroll to position [120, 149]
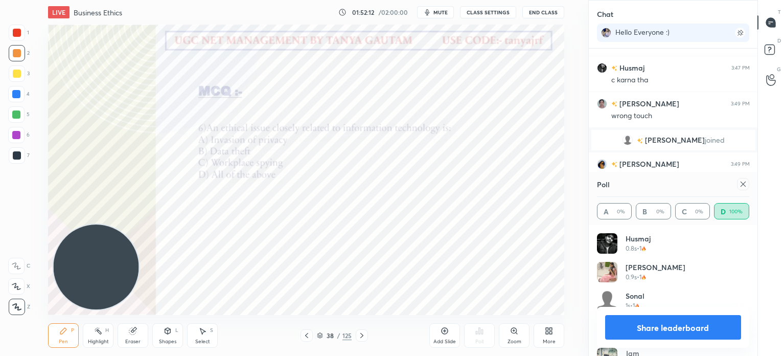
click at [609, 330] on button "Share leaderboard" at bounding box center [673, 327] width 136 height 25
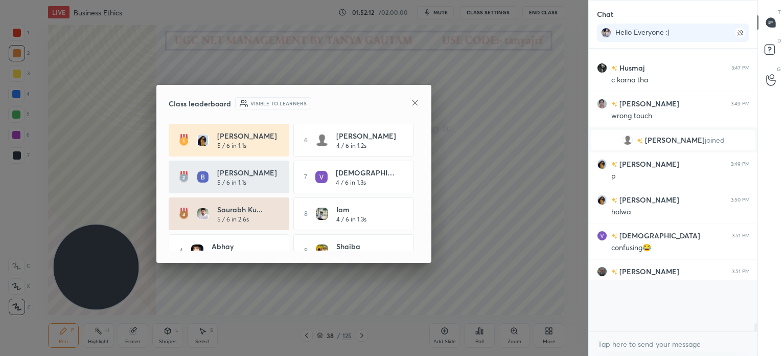
scroll to position [4, 3]
click at [413, 104] on icon at bounding box center [414, 102] width 5 height 5
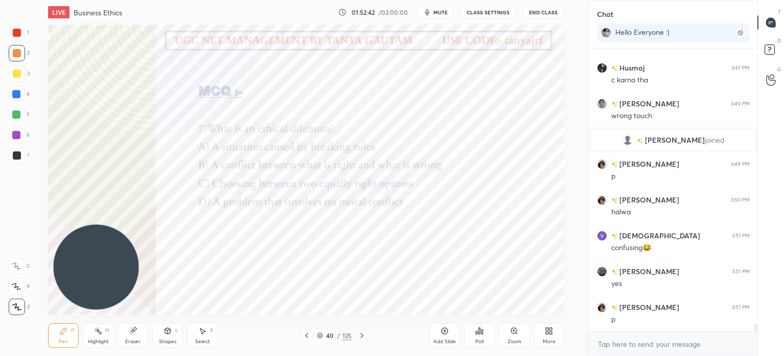
click at [479, 336] on div "Poll" at bounding box center [479, 335] width 31 height 25
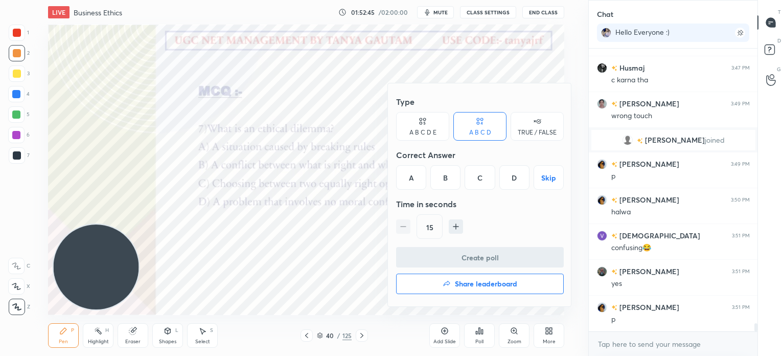
click at [483, 182] on div "C" at bounding box center [479, 177] width 30 height 25
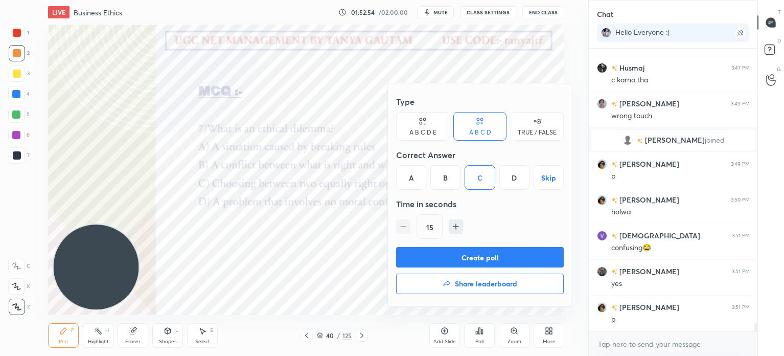
click at [472, 259] on button "Create poll" at bounding box center [480, 257] width 168 height 20
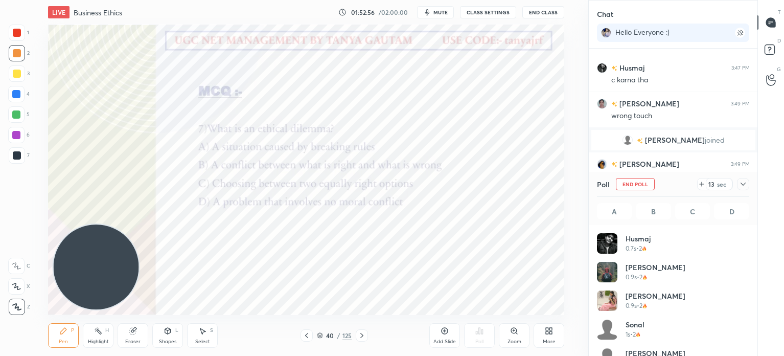
scroll to position [120, 149]
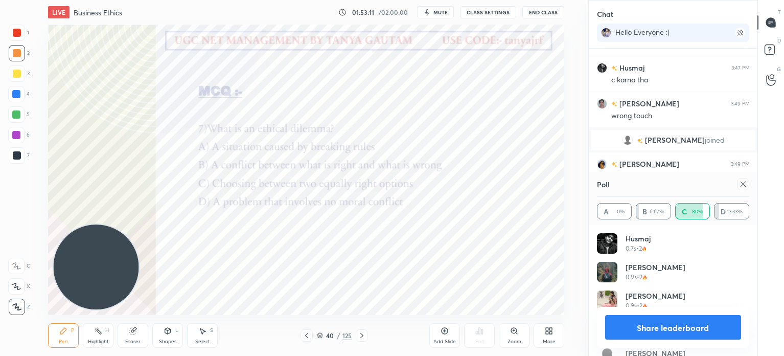
click at [644, 331] on button "Share leaderboard" at bounding box center [673, 327] width 136 height 25
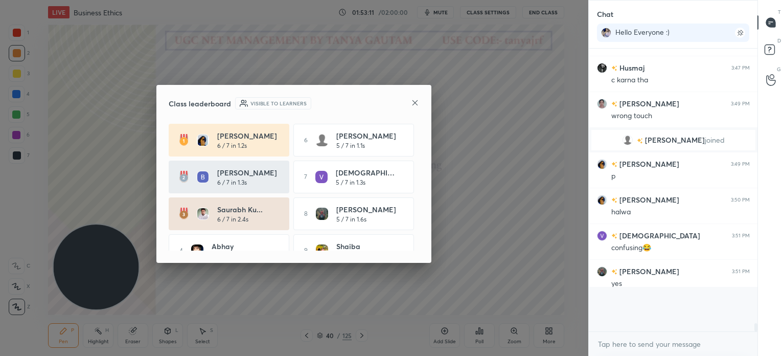
scroll to position [279, 166]
click at [413, 105] on icon at bounding box center [415, 103] width 8 height 8
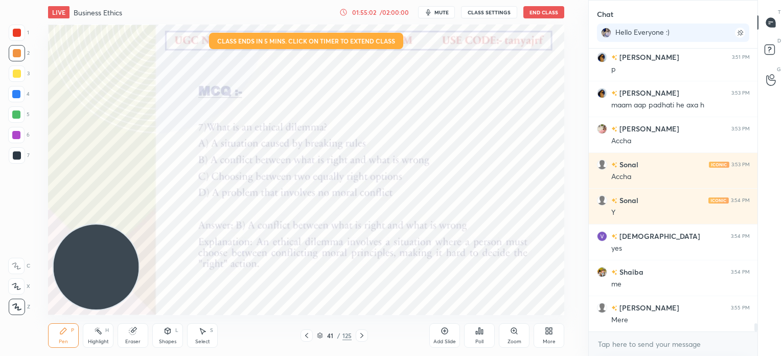
scroll to position [9716, 0]
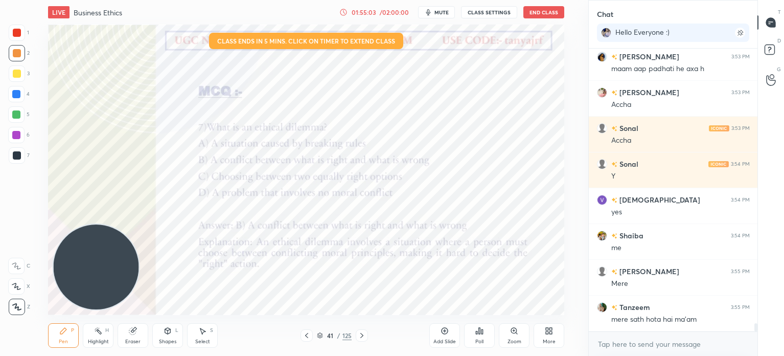
click at [382, 10] on div "/ 02:00:00" at bounding box center [394, 12] width 32 height 6
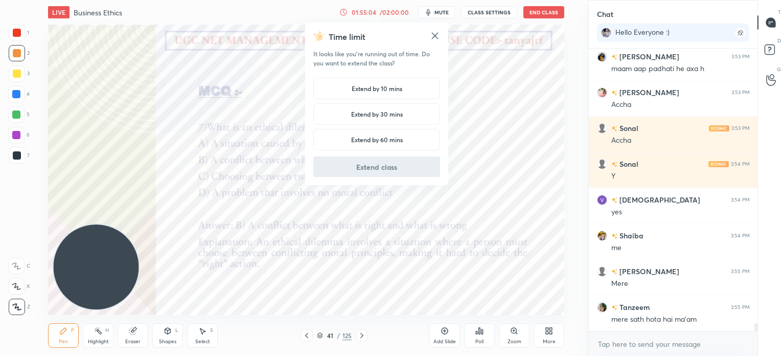
click at [380, 94] on div "Extend by 10 mins" at bounding box center [376, 88] width 127 height 21
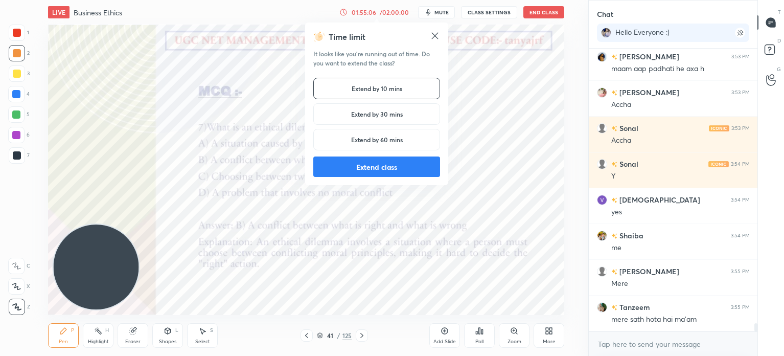
click at [386, 173] on button "Extend class" at bounding box center [376, 166] width 127 height 20
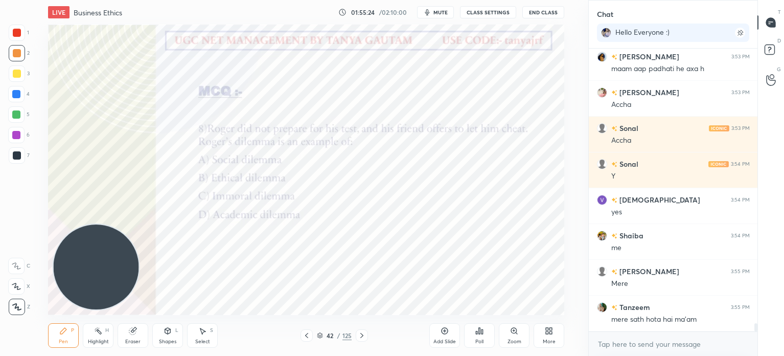
scroll to position [9751, 0]
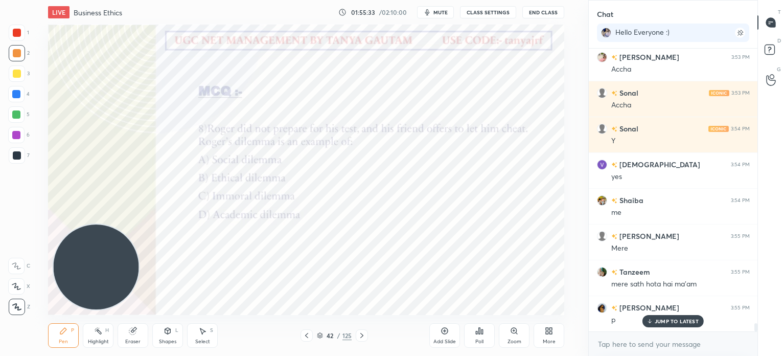
click at [479, 339] on div "Poll" at bounding box center [479, 341] width 8 height 5
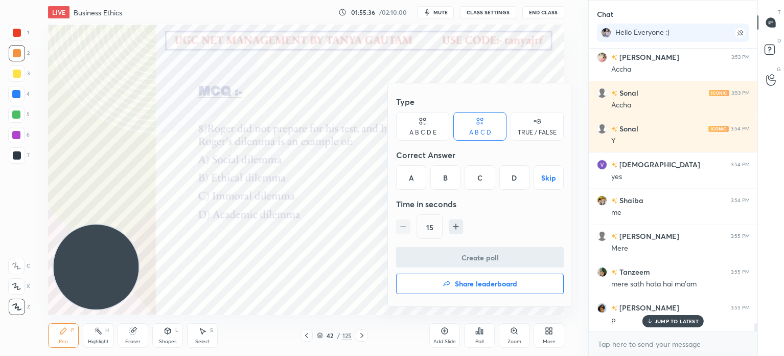
click at [439, 176] on div "B" at bounding box center [445, 177] width 30 height 25
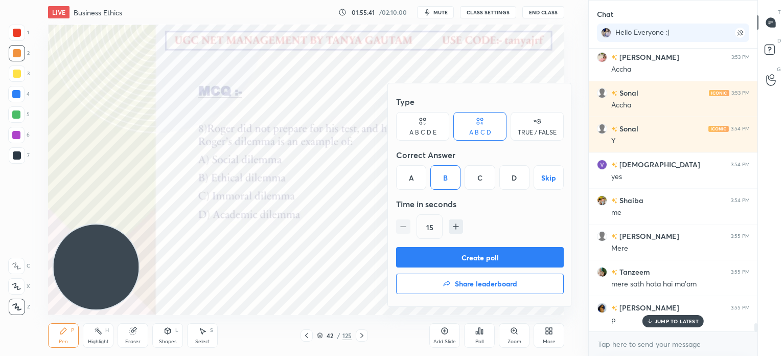
click at [454, 252] on button "Create poll" at bounding box center [480, 257] width 168 height 20
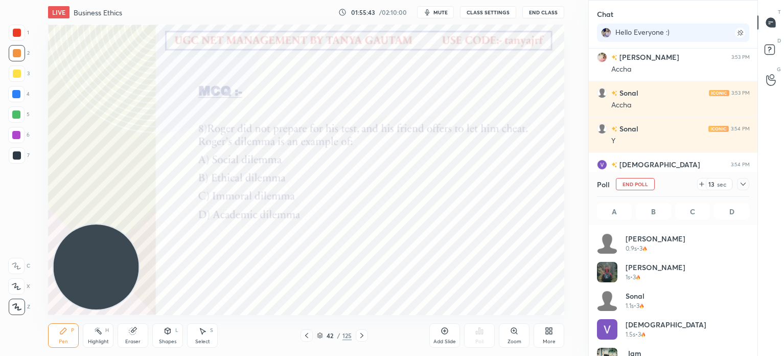
scroll to position [3, 3]
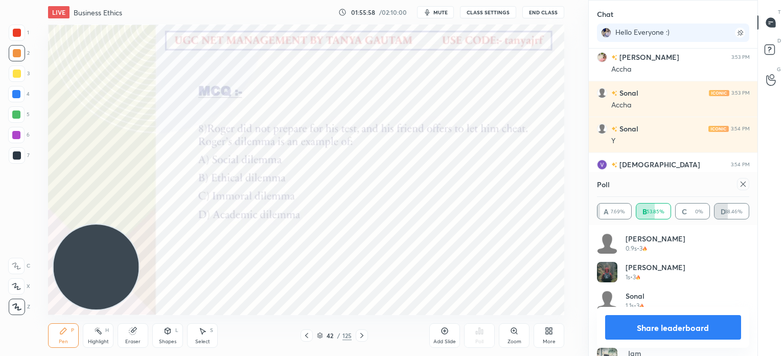
click at [711, 334] on button "Share leaderboard" at bounding box center [673, 327] width 136 height 25
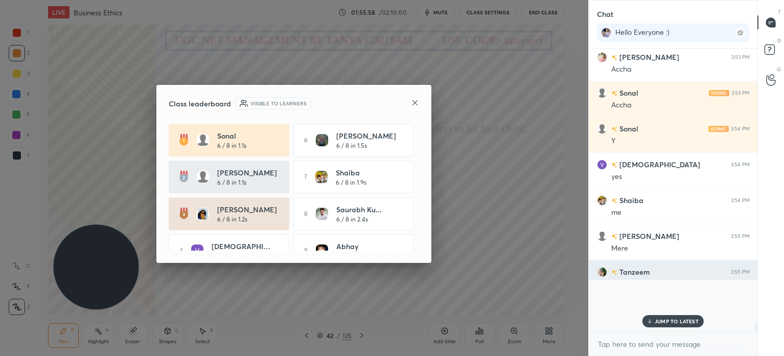
scroll to position [193, 166]
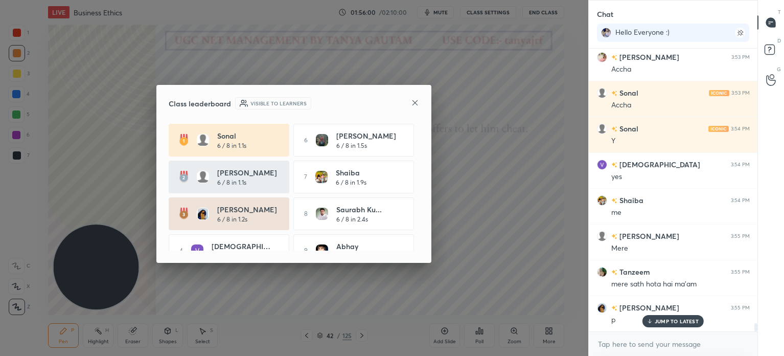
click at [414, 104] on icon at bounding box center [415, 103] width 8 height 8
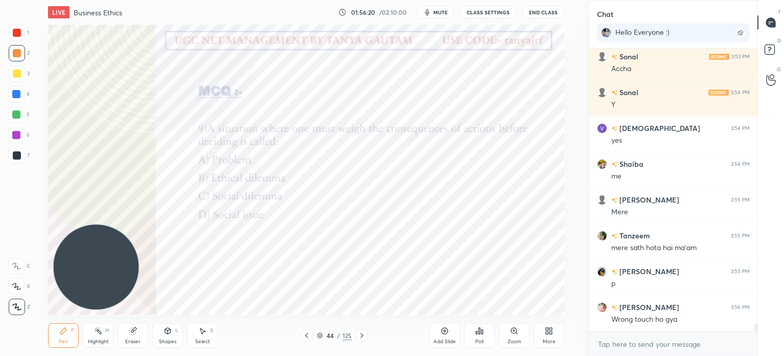
scroll to position [9822, 0]
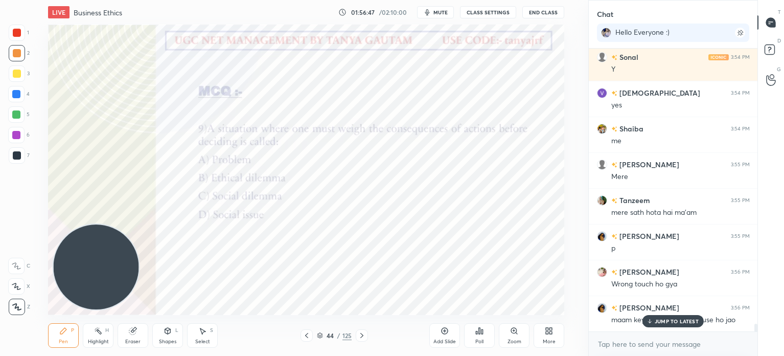
click at [475, 331] on icon at bounding box center [479, 330] width 8 height 8
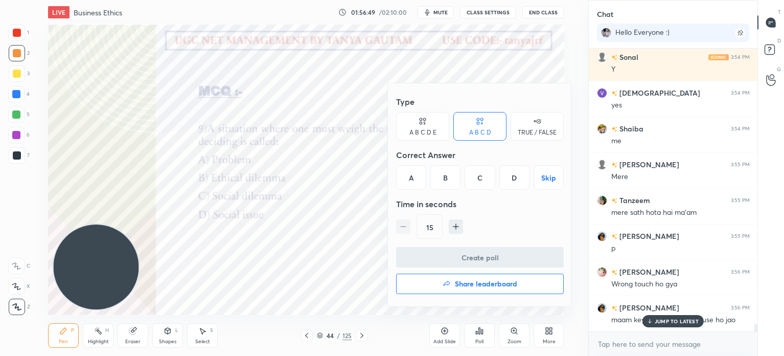
click at [448, 179] on div "B" at bounding box center [445, 177] width 30 height 25
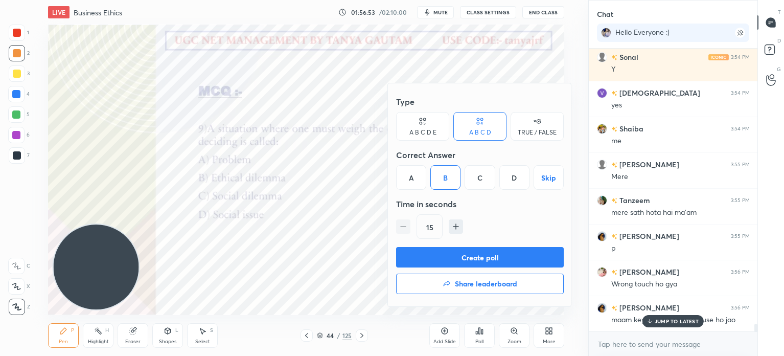
click at [521, 257] on button "Create poll" at bounding box center [480, 257] width 168 height 20
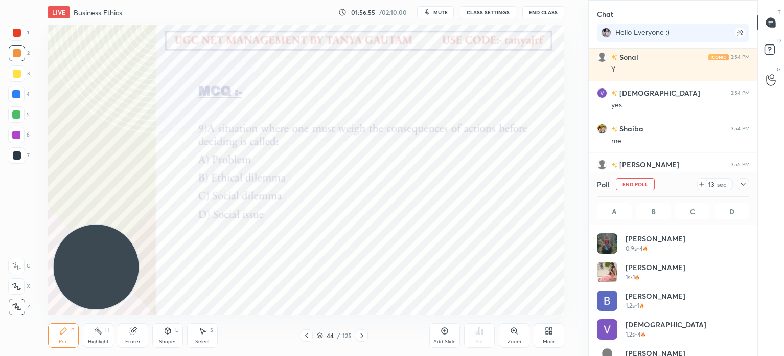
scroll to position [3, 3]
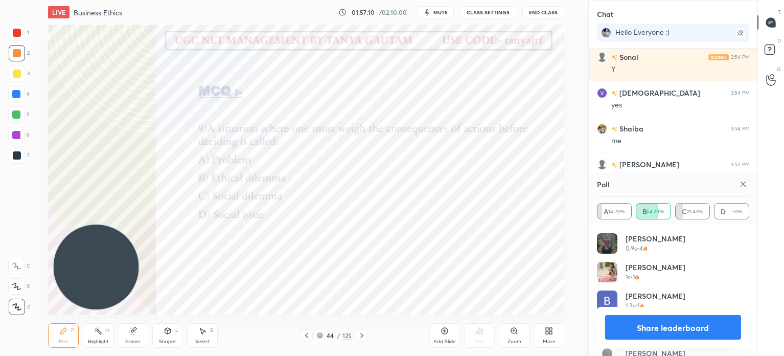
click at [692, 328] on button "Share leaderboard" at bounding box center [673, 327] width 136 height 25
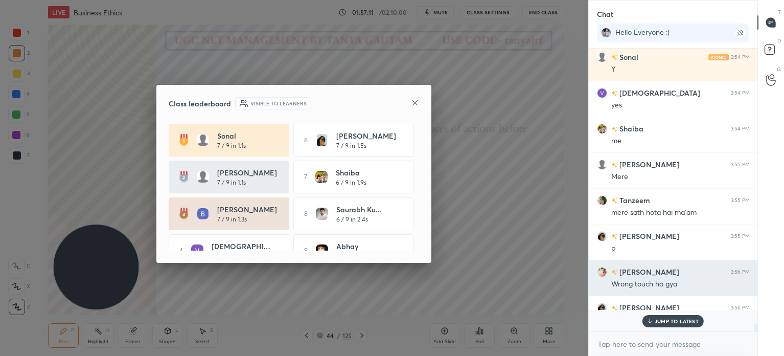
scroll to position [4, 3]
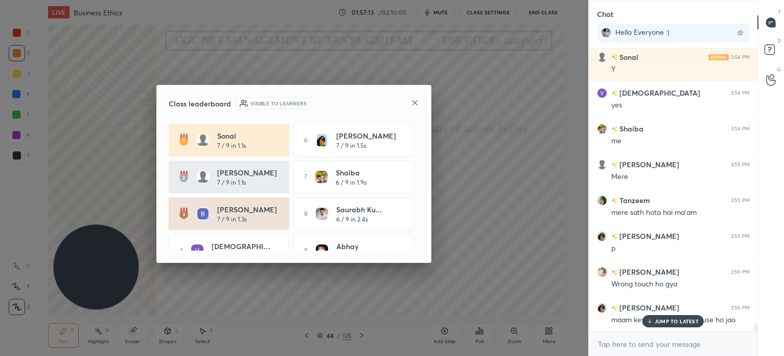
click at [417, 107] on div at bounding box center [415, 103] width 8 height 11
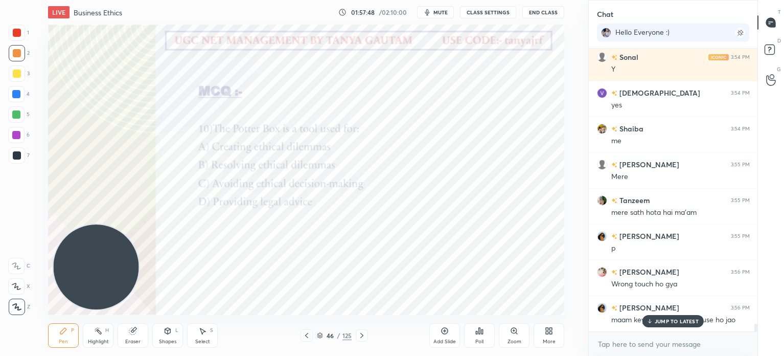
click at [480, 333] on icon at bounding box center [479, 330] width 8 height 8
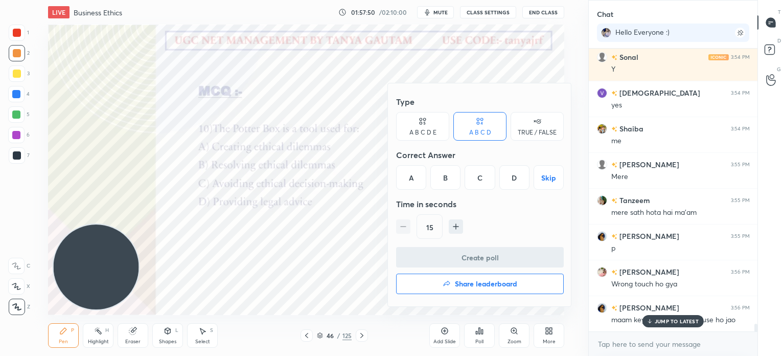
click at [445, 178] on div "B" at bounding box center [445, 177] width 30 height 25
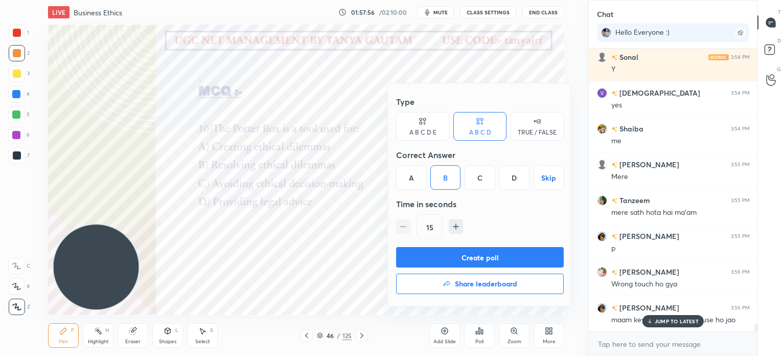
click at [480, 254] on button "Create poll" at bounding box center [480, 257] width 168 height 20
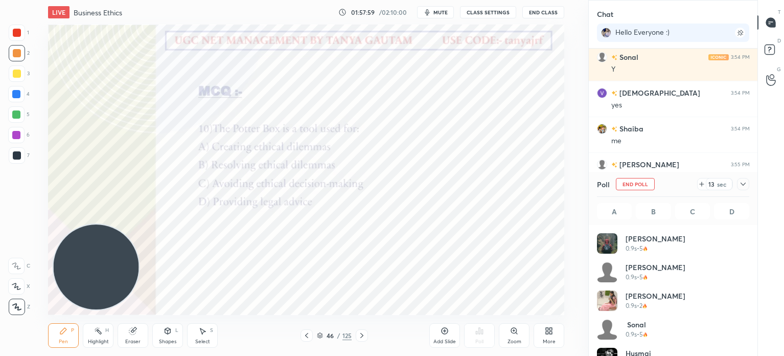
scroll to position [120, 149]
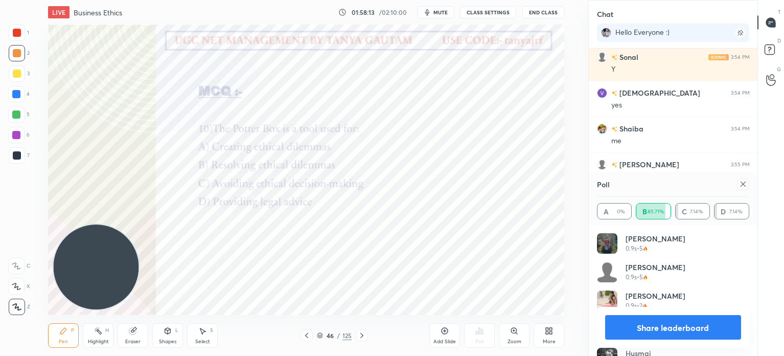
click at [644, 323] on button "Share leaderboard" at bounding box center [673, 327] width 136 height 25
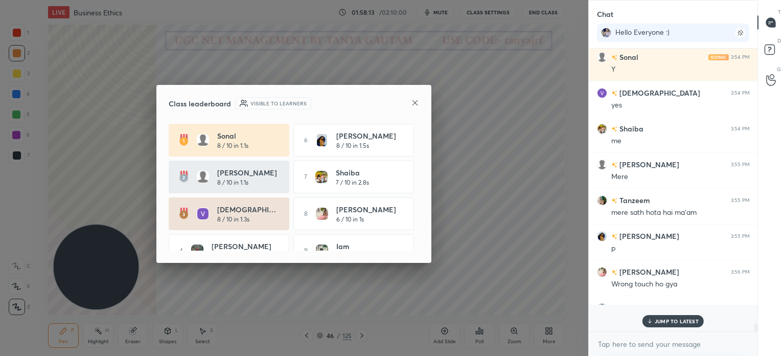
scroll to position [1, 3]
click at [415, 100] on icon at bounding box center [415, 103] width 8 height 8
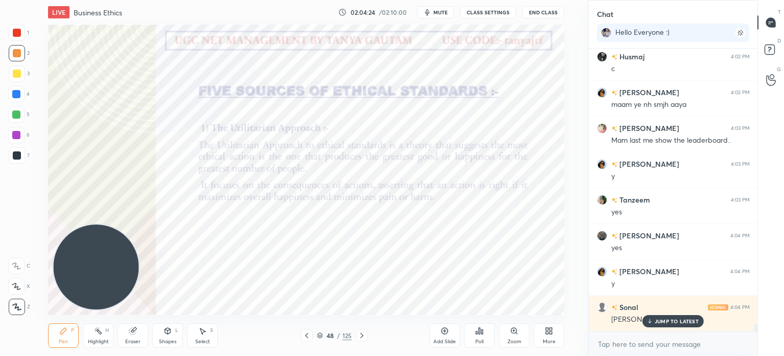
scroll to position [10323, 0]
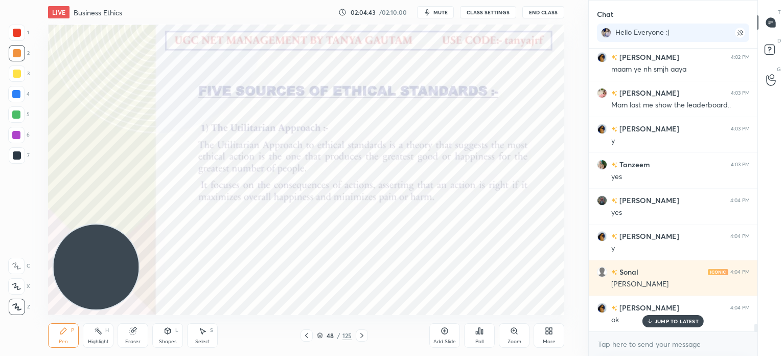
click at [366, 336] on div at bounding box center [362, 335] width 12 height 12
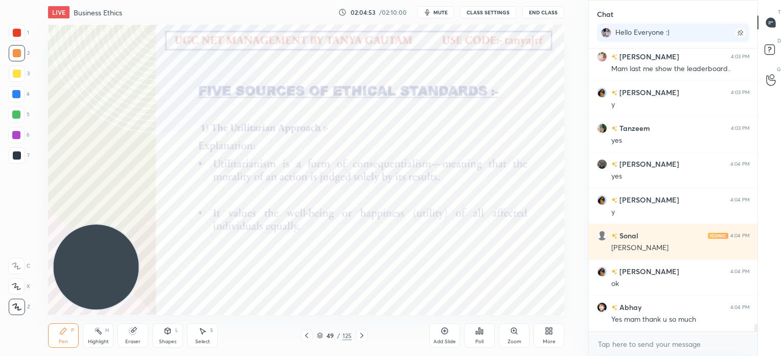
click at [447, 335] on div "Add Slide" at bounding box center [444, 335] width 31 height 25
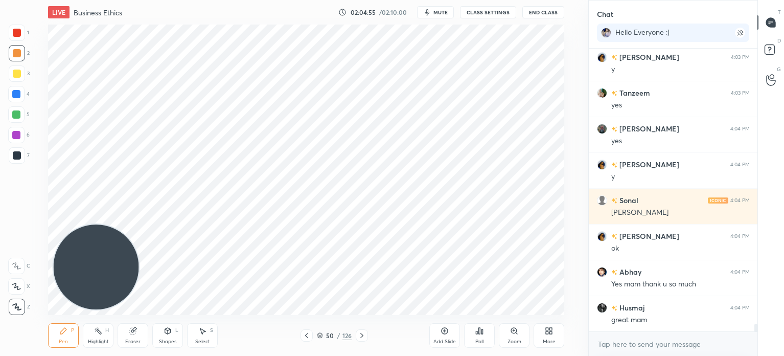
scroll to position [10431, 0]
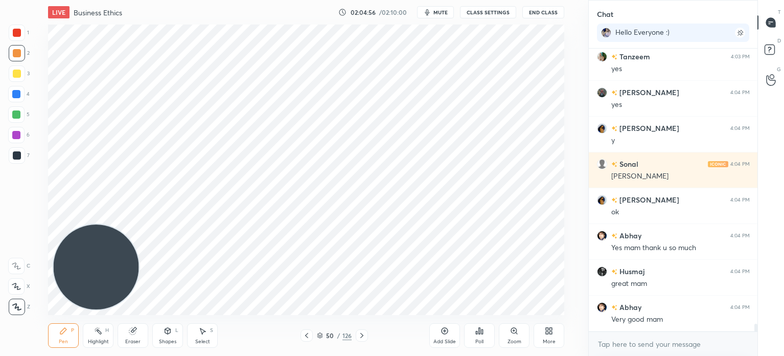
click at [317, 335] on icon at bounding box center [320, 335] width 6 height 6
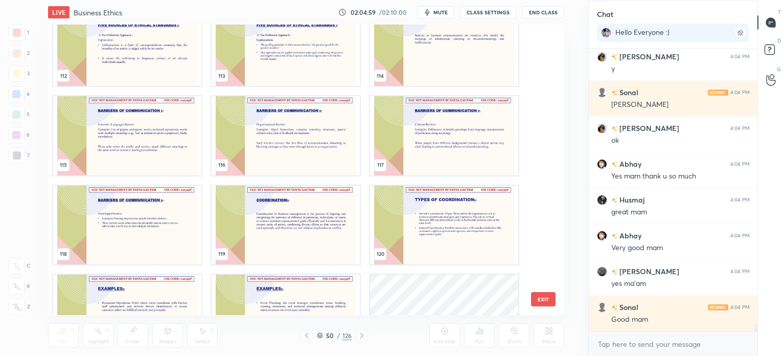
scroll to position [3452, 0]
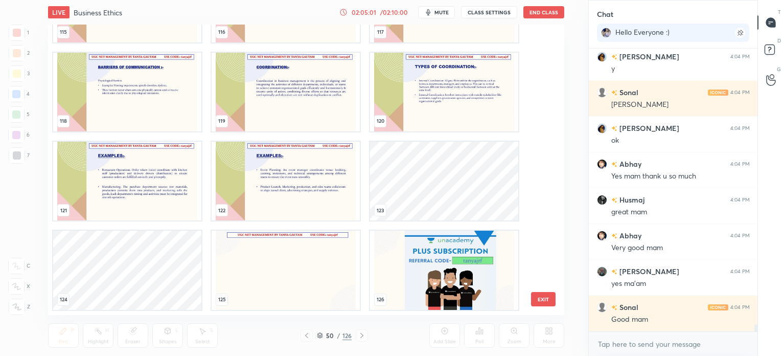
click at [427, 263] on img "grid" at bounding box center [444, 269] width 148 height 79
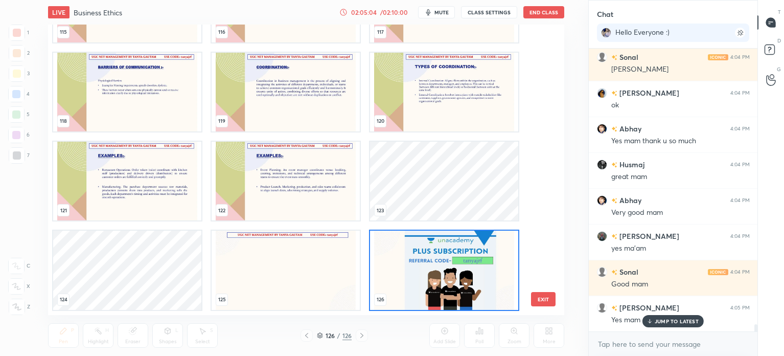
click at [321, 338] on div "126 / 126" at bounding box center [334, 335] width 35 height 9
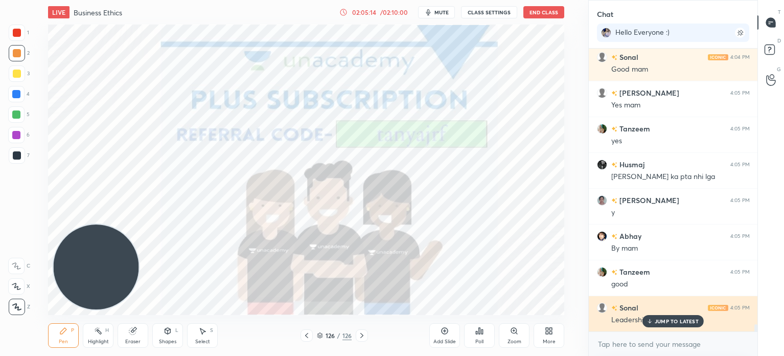
scroll to position [10753, 0]
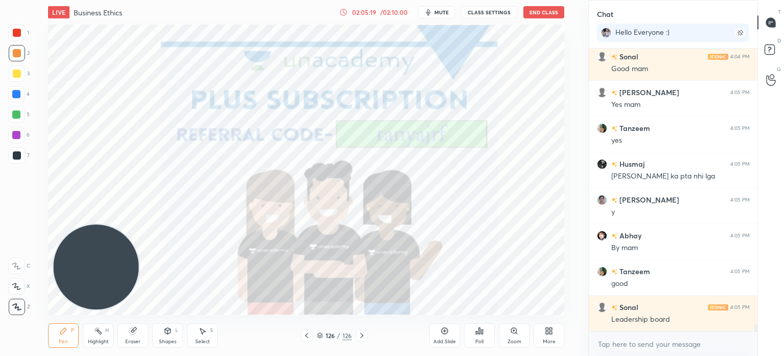
click at [540, 337] on div "More" at bounding box center [548, 335] width 31 height 25
click at [565, 182] on div at bounding box center [392, 178] width 784 height 356
click at [485, 335] on div "Poll" at bounding box center [479, 335] width 31 height 25
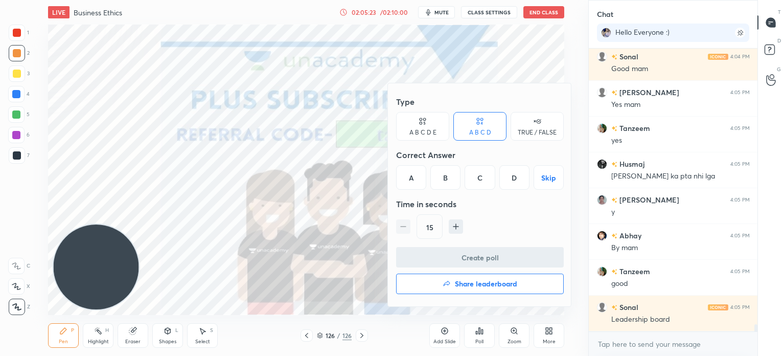
click at [469, 286] on h4 "Share leaderboard" at bounding box center [486, 283] width 62 height 7
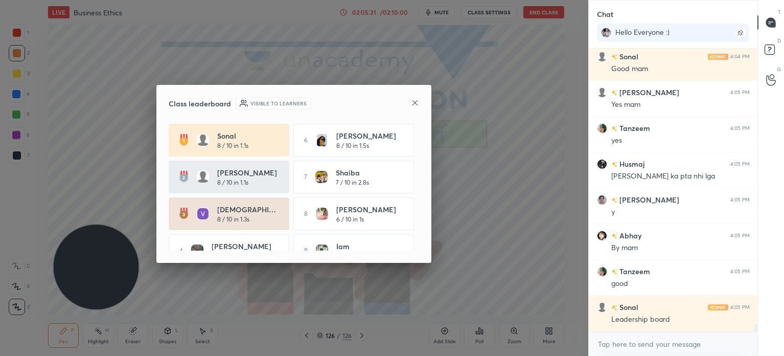
scroll to position [56, 0]
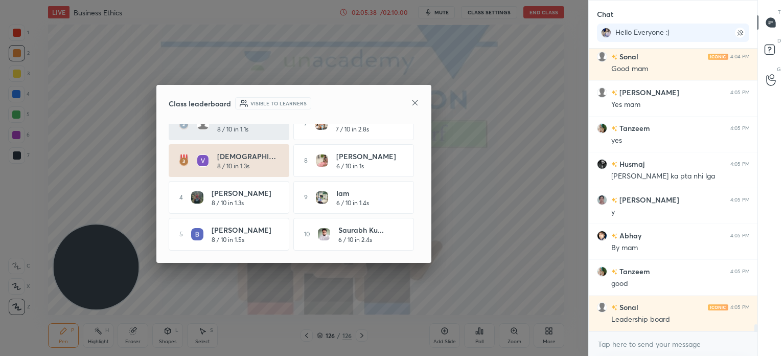
click at [418, 106] on icon at bounding box center [415, 103] width 8 height 8
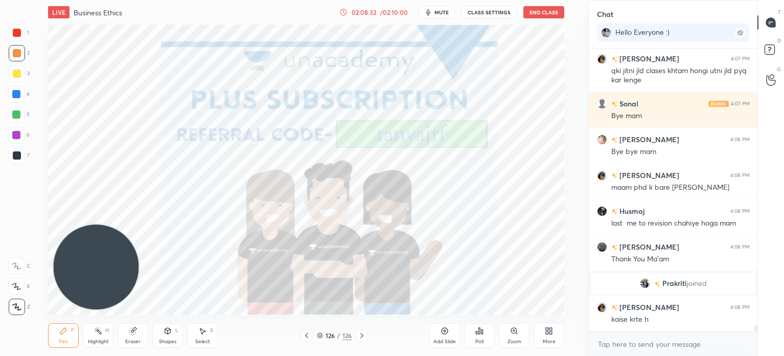
scroll to position [11684, 0]
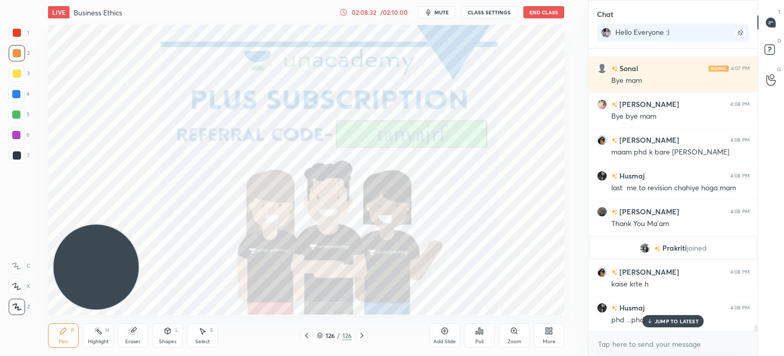
click at [376, 13] on div "02:08:32" at bounding box center [363, 12] width 29 height 6
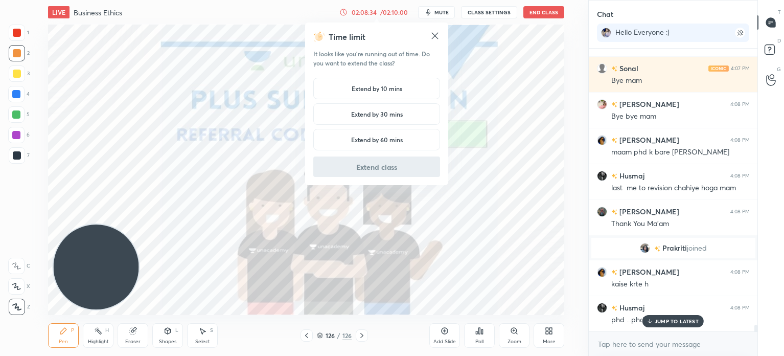
click at [395, 94] on div "Extend by 10 mins" at bounding box center [376, 88] width 127 height 21
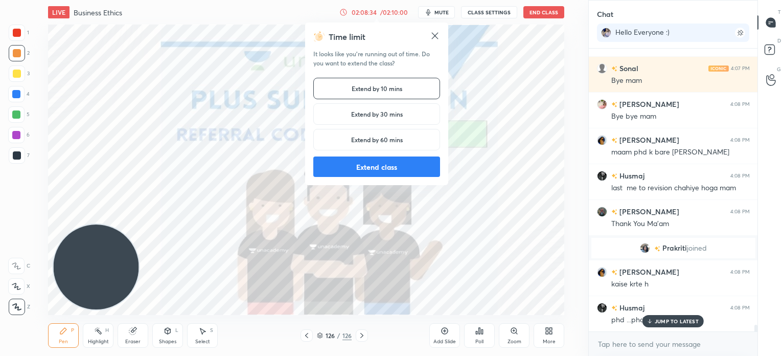
click at [418, 172] on button "Extend class" at bounding box center [376, 166] width 127 height 20
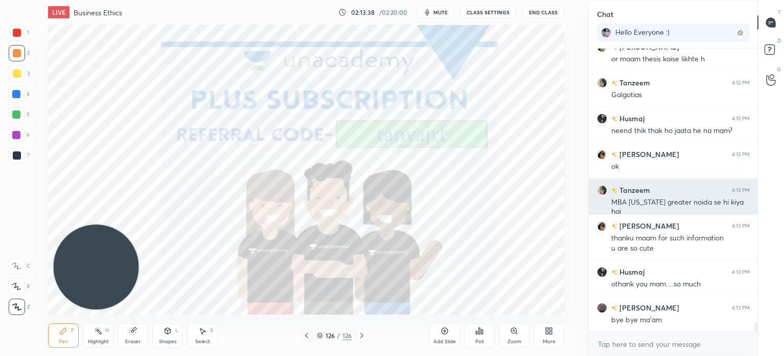
scroll to position [8894, 0]
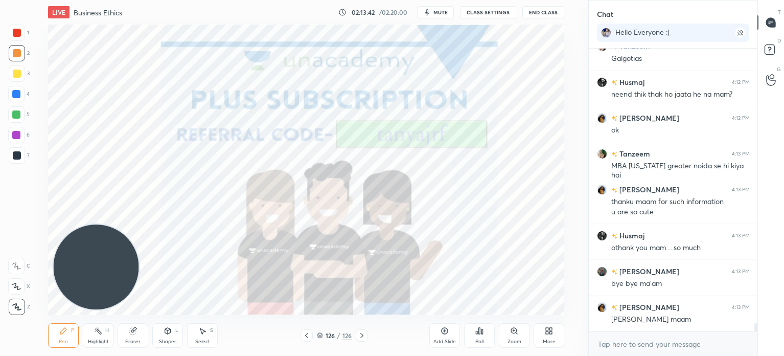
click at [531, 11] on button "End Class" at bounding box center [543, 12] width 42 height 12
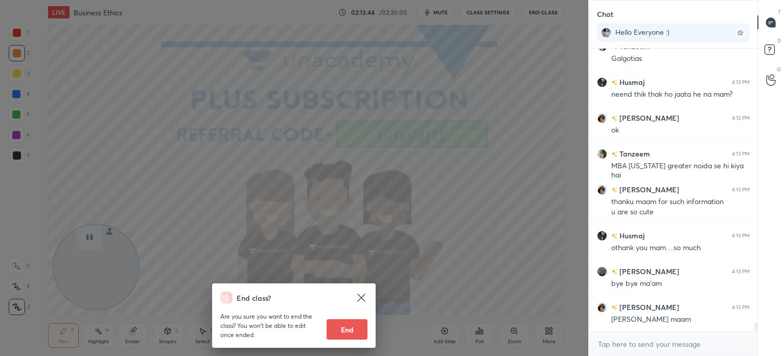
click at [348, 333] on button "End" at bounding box center [346, 329] width 41 height 20
type textarea "x"
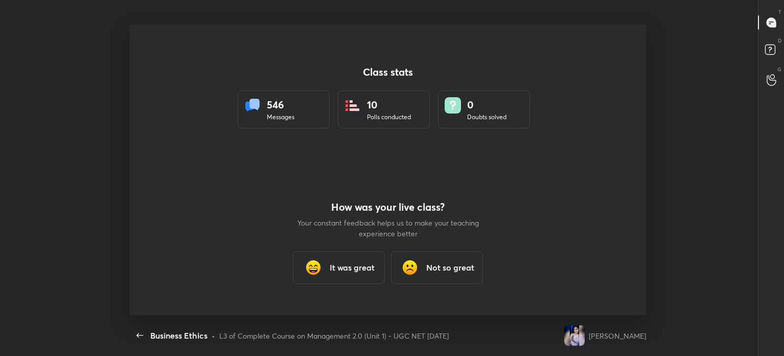
scroll to position [0, 0]
click at [357, 273] on div "It was great" at bounding box center [339, 267] width 92 height 33
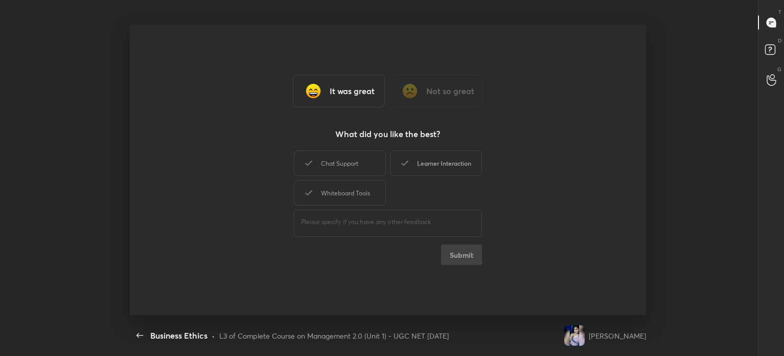
click at [454, 164] on div "Learner Interaction" at bounding box center [436, 163] width 92 height 26
click at [469, 256] on button "Submit" at bounding box center [461, 254] width 41 height 20
